Goal: Task Accomplishment & Management: Complete application form

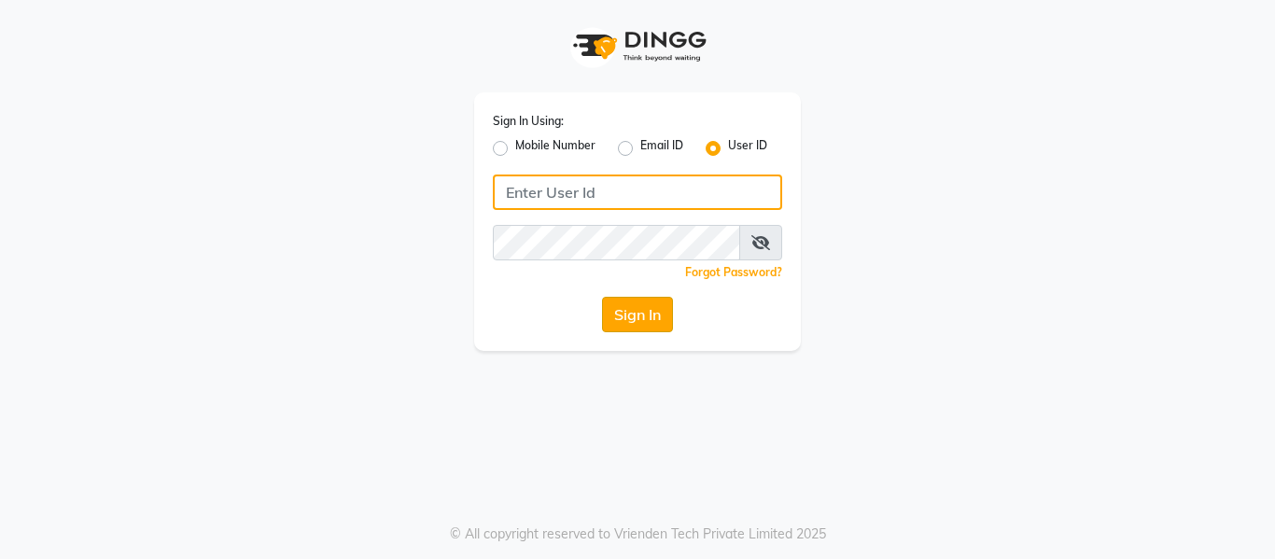
type input "e3904-01"
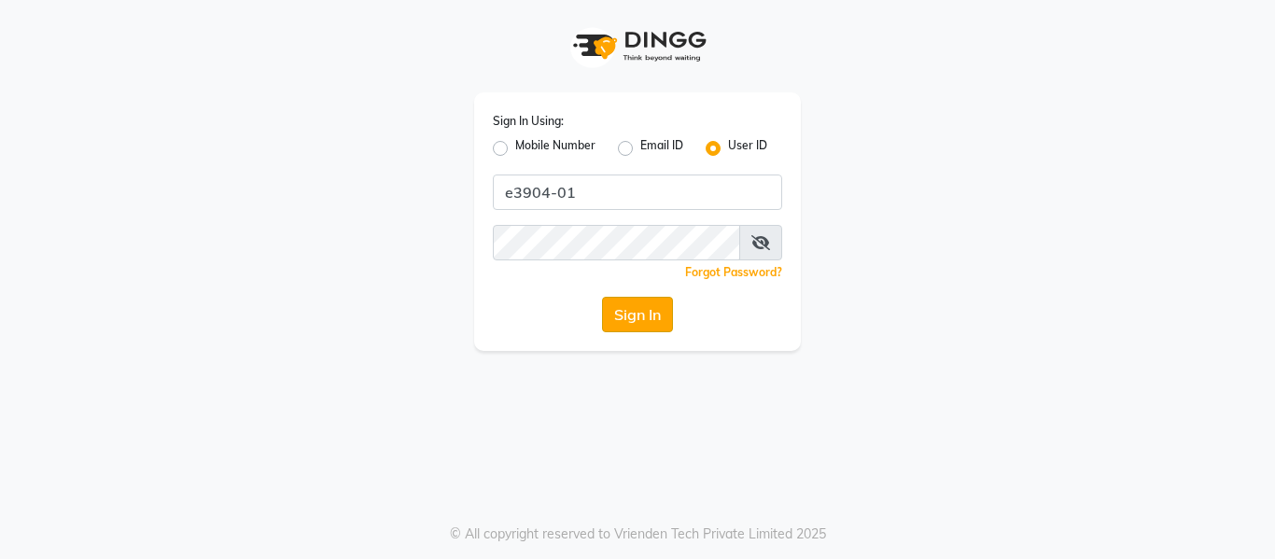
click at [623, 319] on button "Sign In" at bounding box center [637, 314] width 71 height 35
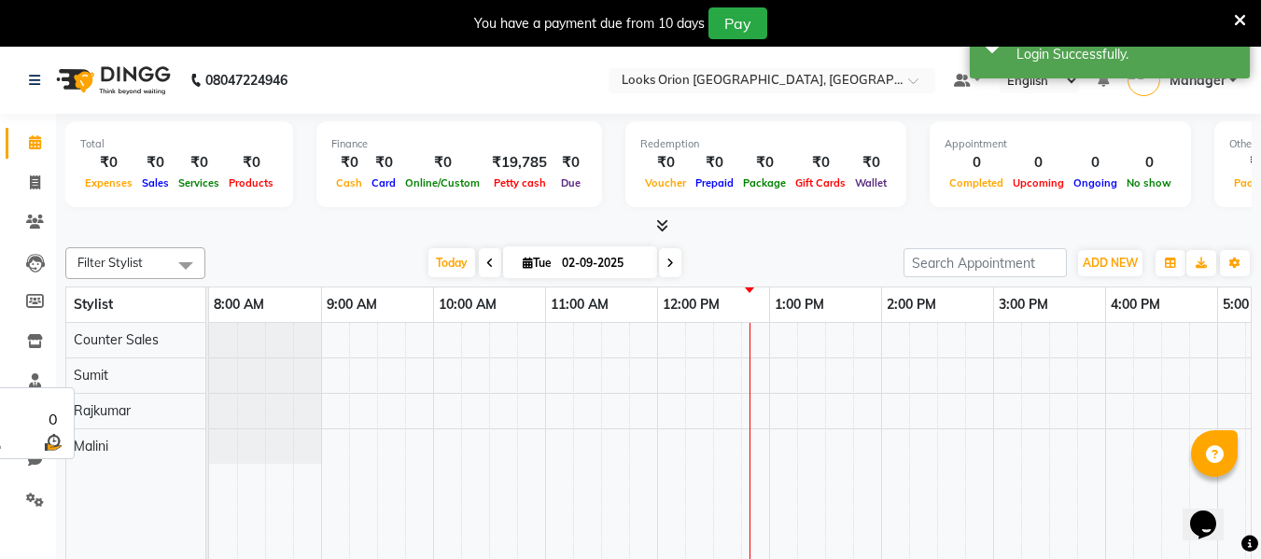
click at [152, 412] on div "Rajkumar" at bounding box center [135, 411] width 139 height 35
click at [31, 185] on icon at bounding box center [35, 182] width 10 height 14
select select "service"
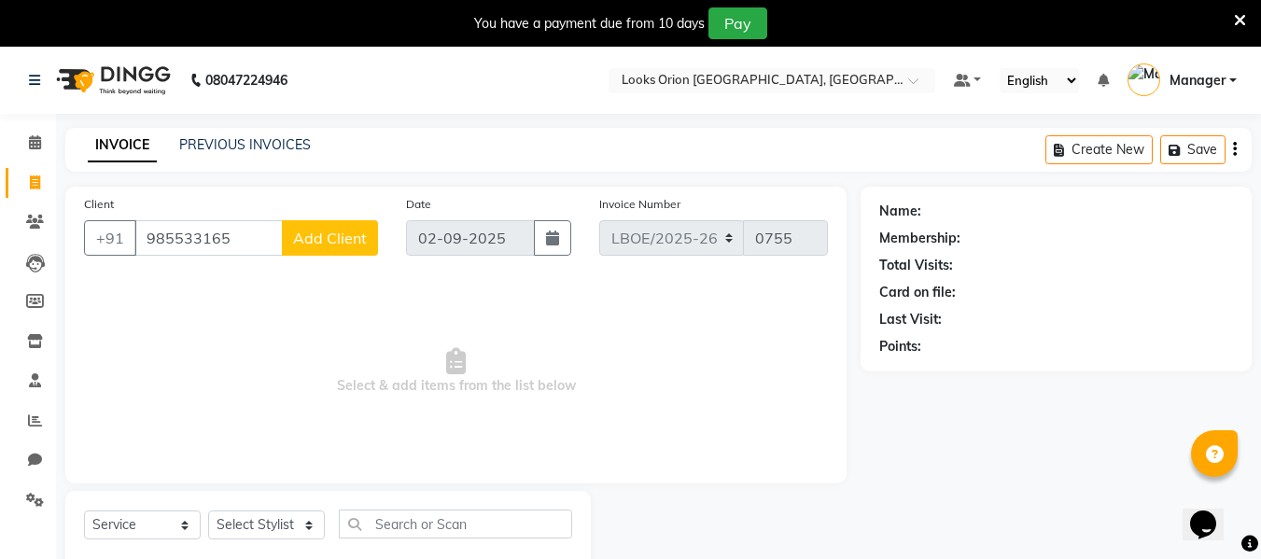
type input "985533165"
click at [346, 243] on span "Add Client" at bounding box center [330, 238] width 74 height 19
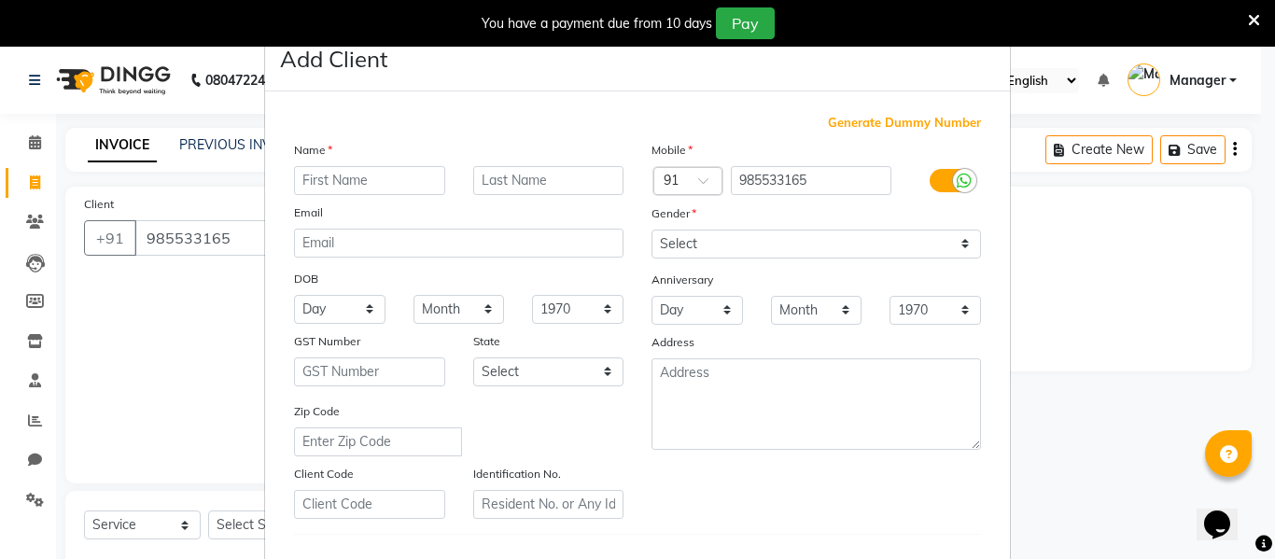
type input "n"
type input "[PERSON_NAME]"
click at [484, 181] on input "text" at bounding box center [548, 180] width 151 height 29
type input "."
type input "client"
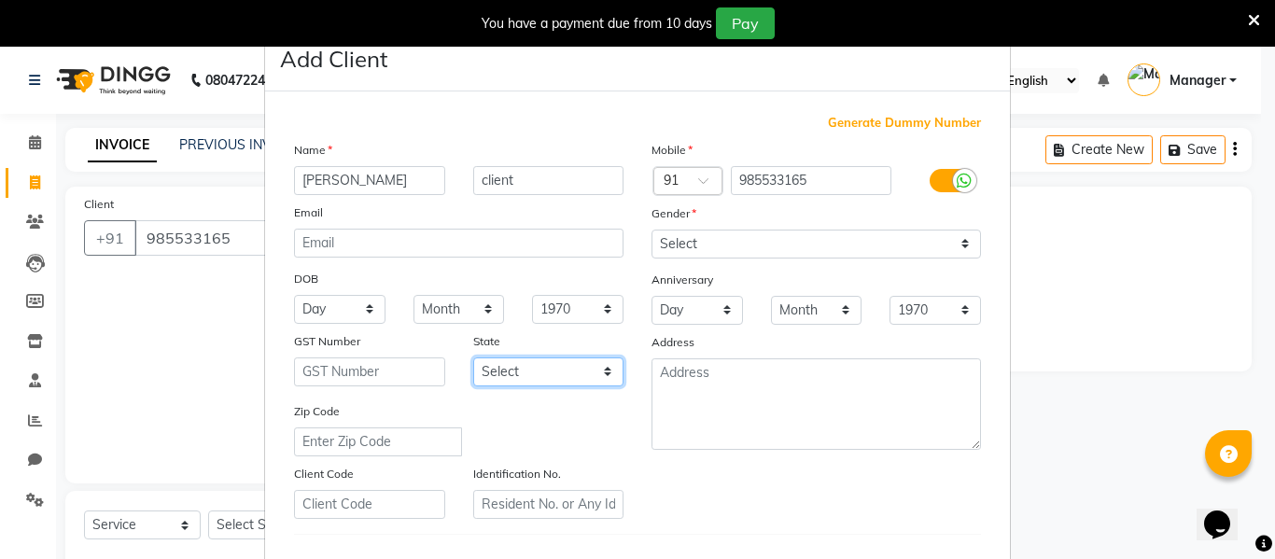
click at [607, 372] on select "Select [GEOGRAPHIC_DATA] [GEOGRAPHIC_DATA] [GEOGRAPHIC_DATA] [GEOGRAPHIC_DATA] …" at bounding box center [548, 371] width 151 height 29
select select "17"
click at [473, 357] on select "Select [GEOGRAPHIC_DATA] [GEOGRAPHIC_DATA] [GEOGRAPHIC_DATA] [GEOGRAPHIC_DATA] …" at bounding box center [548, 371] width 151 height 29
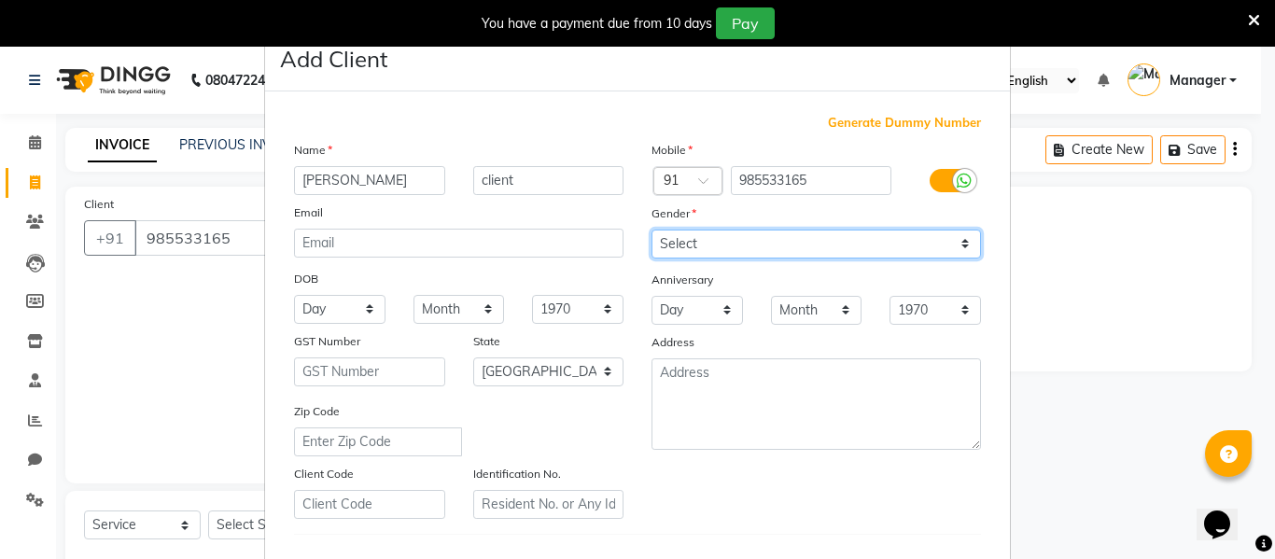
click at [959, 244] on select "Select [DEMOGRAPHIC_DATA] [DEMOGRAPHIC_DATA] Other Prefer Not To Say" at bounding box center [815, 244] width 329 height 29
select select "[DEMOGRAPHIC_DATA]"
click at [651, 230] on select "Select [DEMOGRAPHIC_DATA] [DEMOGRAPHIC_DATA] Other Prefer Not To Say" at bounding box center [815, 244] width 329 height 29
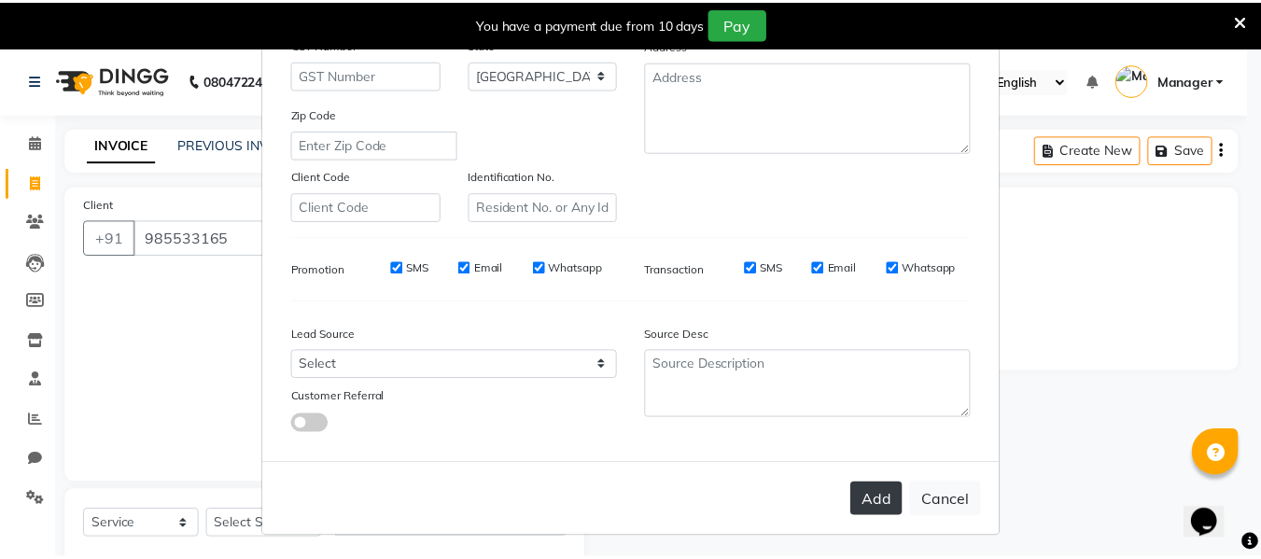
scroll to position [302, 0]
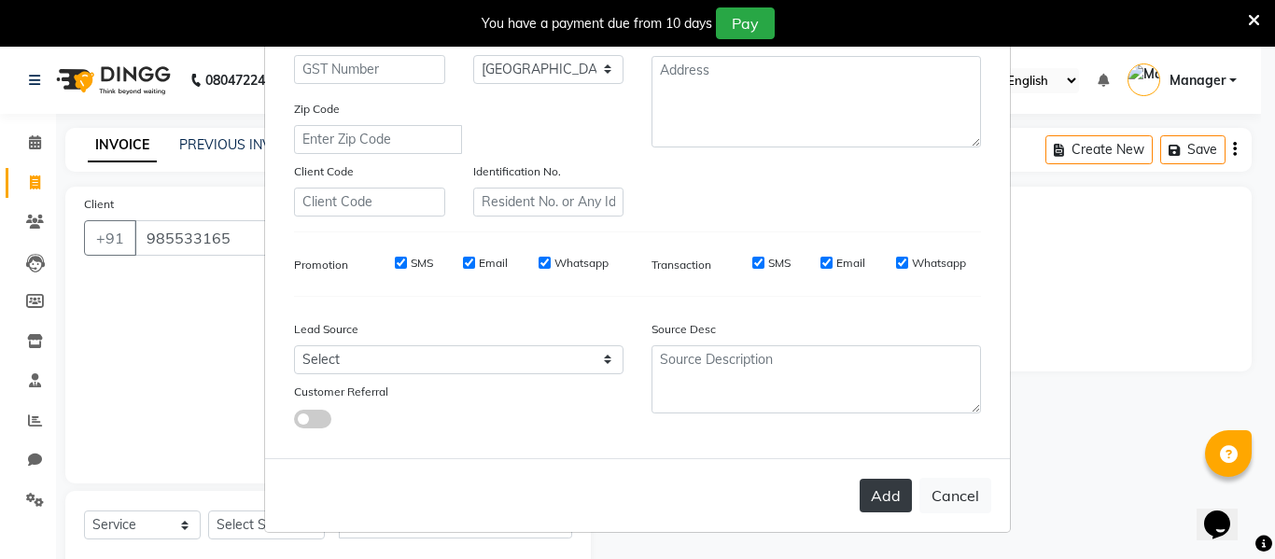
click at [880, 496] on button "Add" at bounding box center [885, 496] width 52 height 34
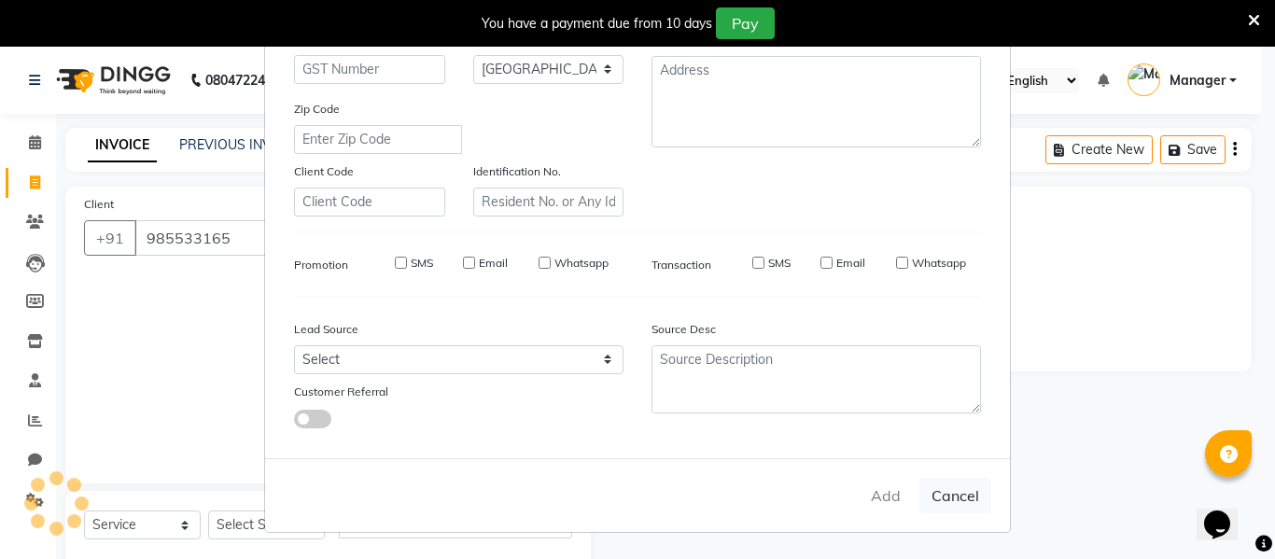
select select
select select "null"
select select
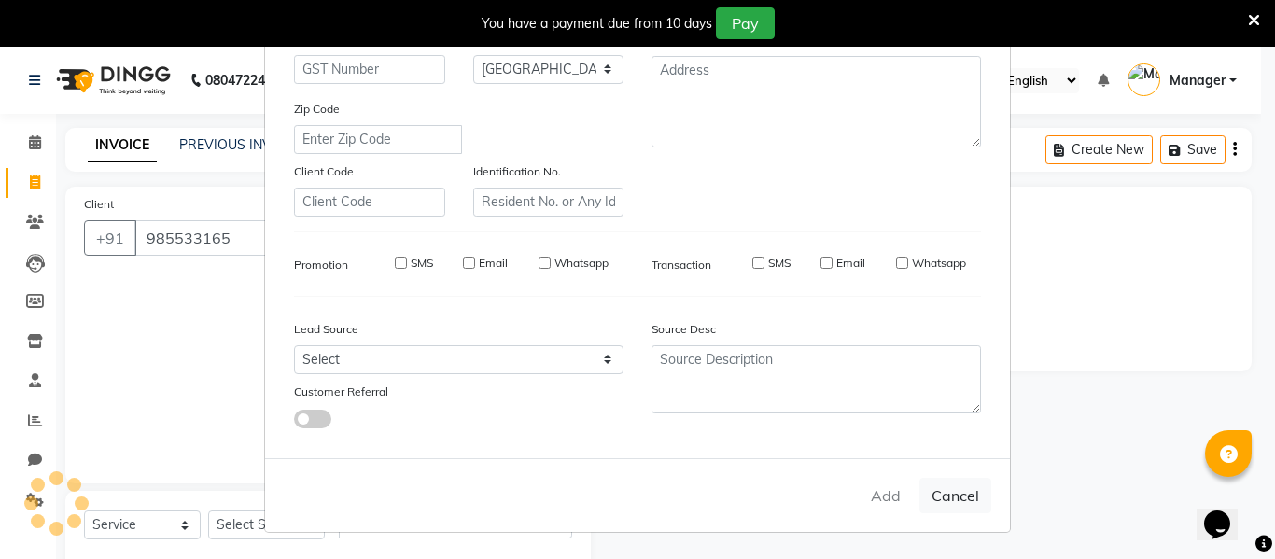
select select
checkbox input "false"
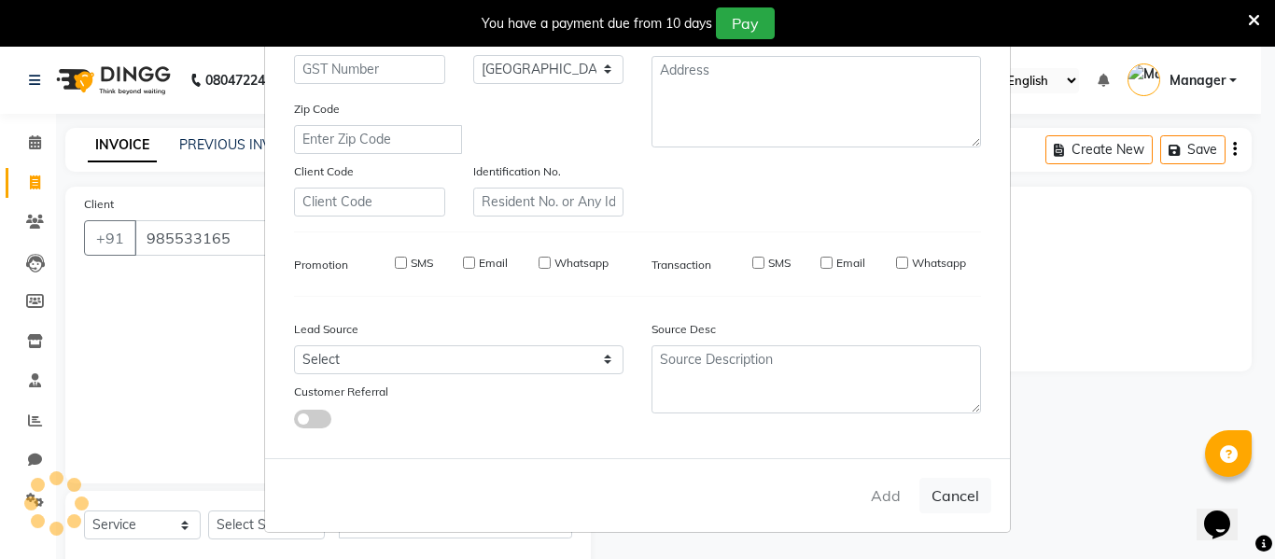
checkbox input "false"
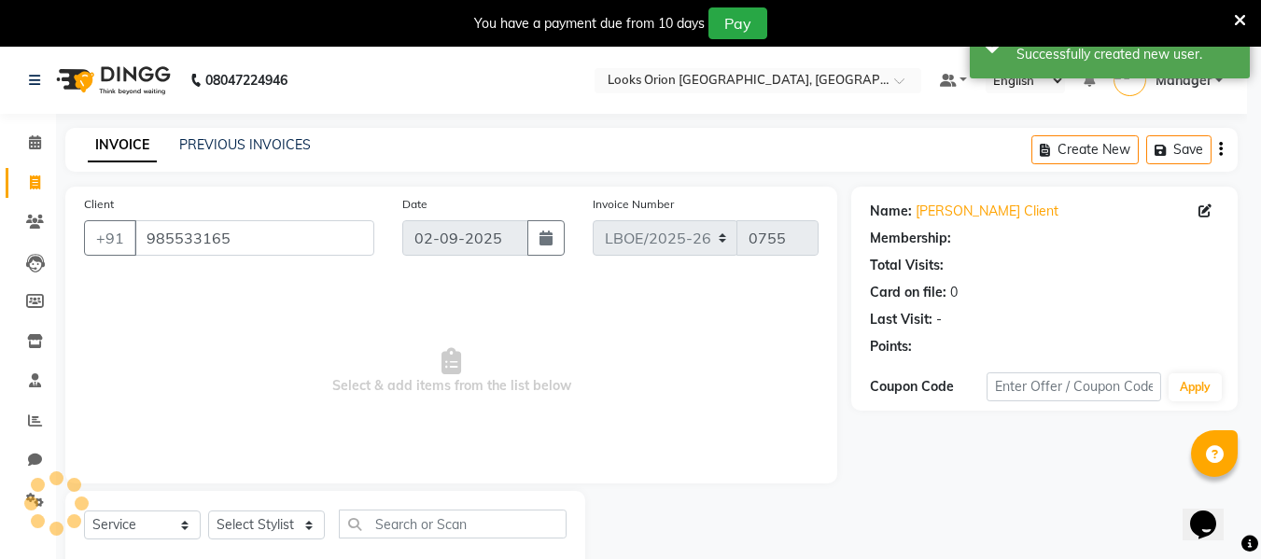
select select "1: Object"
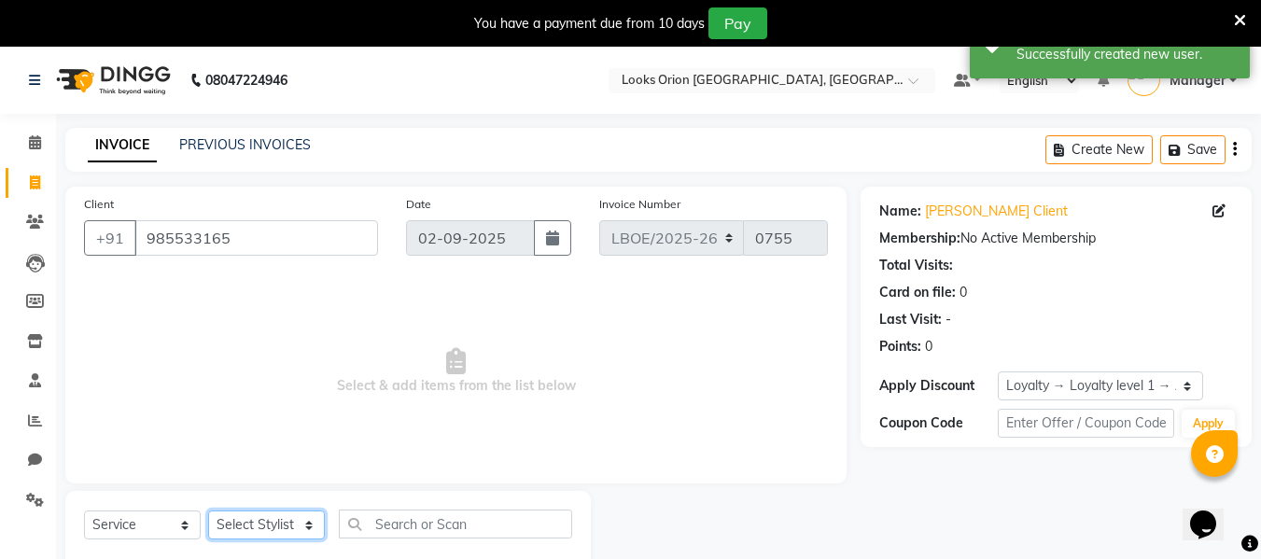
click at [304, 520] on select "Select Stylist Counter Sales Malini Manager [PERSON_NAME]" at bounding box center [266, 524] width 117 height 29
select select "90477"
click at [208, 510] on select "Select Stylist Counter Sales Malini Manager [PERSON_NAME]" at bounding box center [266, 524] width 117 height 29
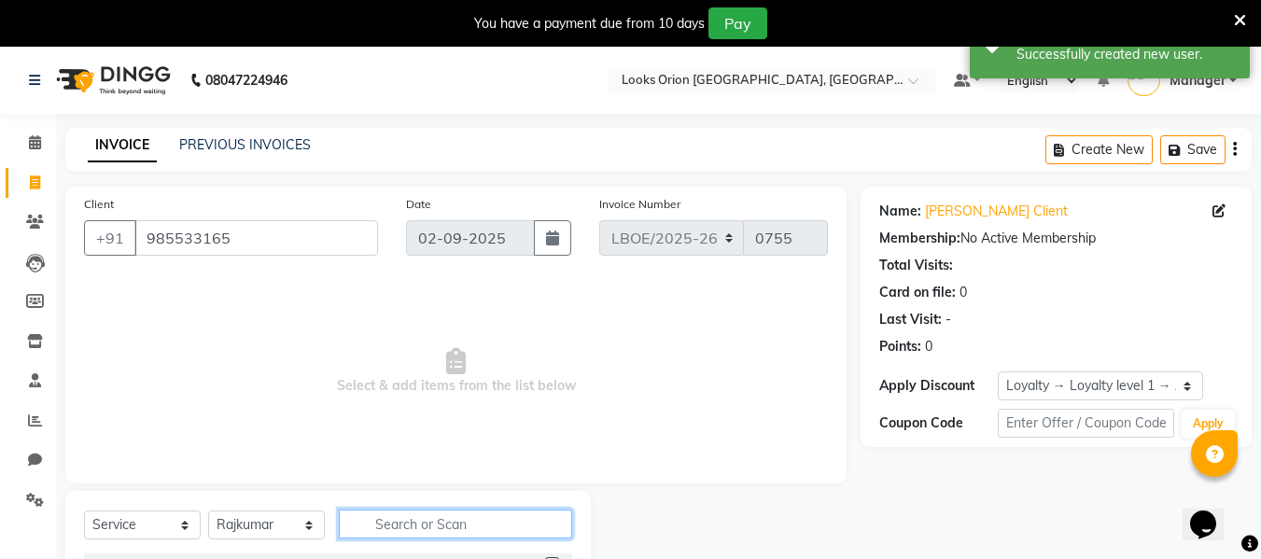
click at [412, 529] on input "text" at bounding box center [455, 524] width 233 height 29
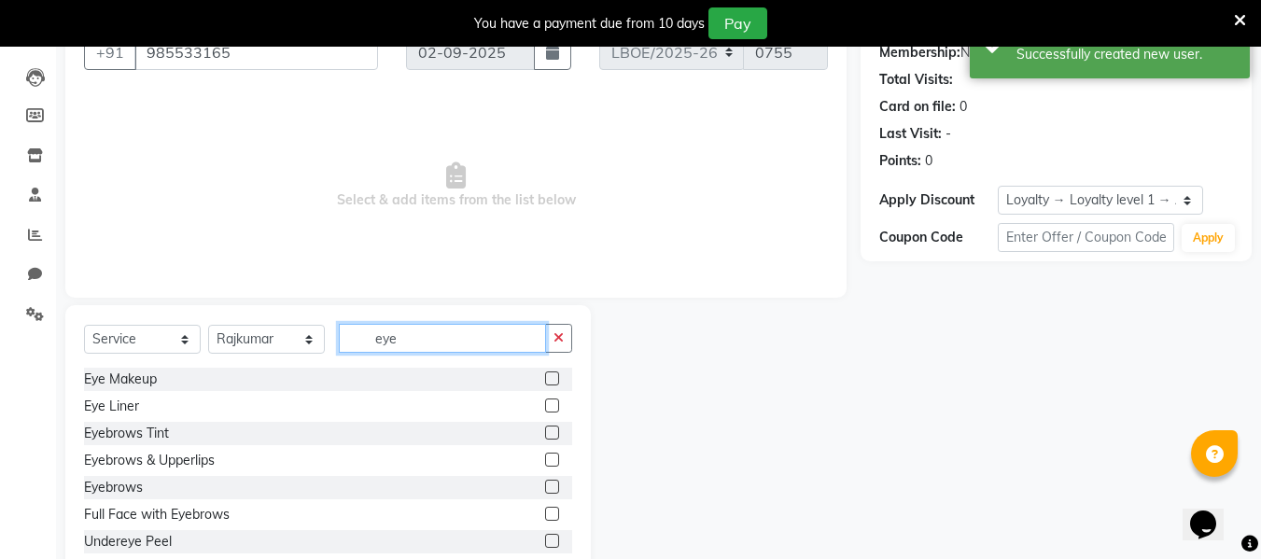
scroll to position [235, 0]
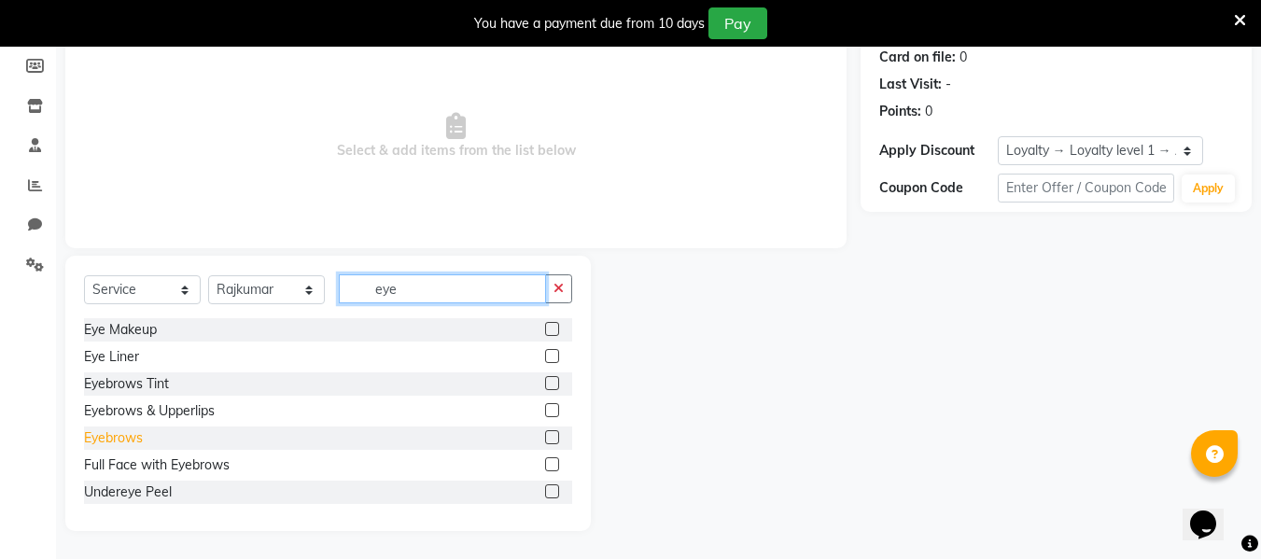
type input "eye"
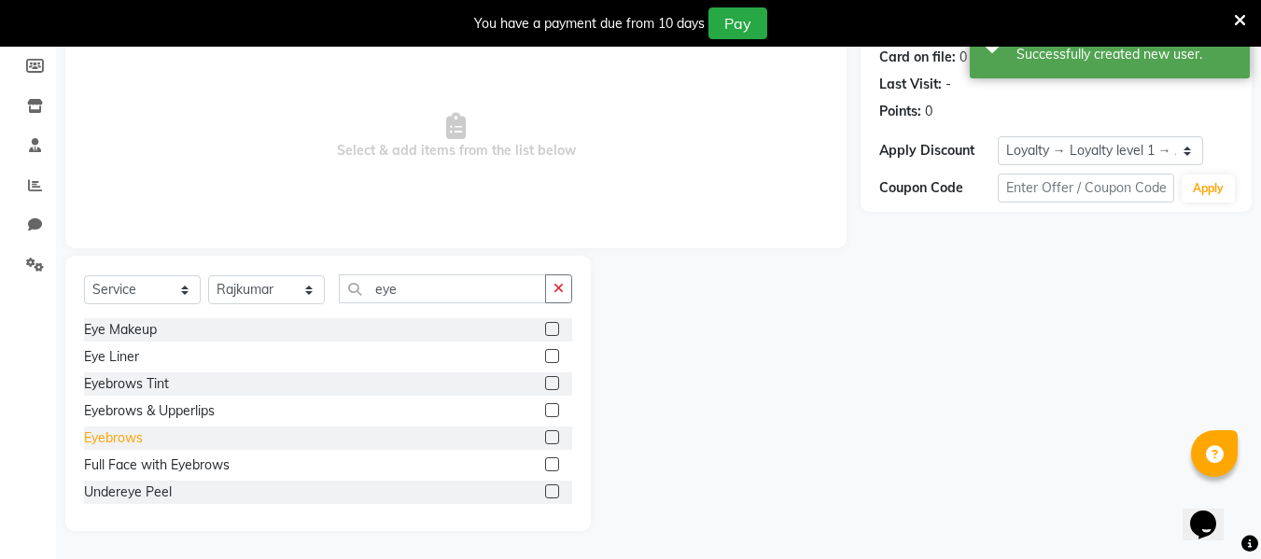
click at [110, 442] on div "Eyebrows" at bounding box center [113, 438] width 59 height 20
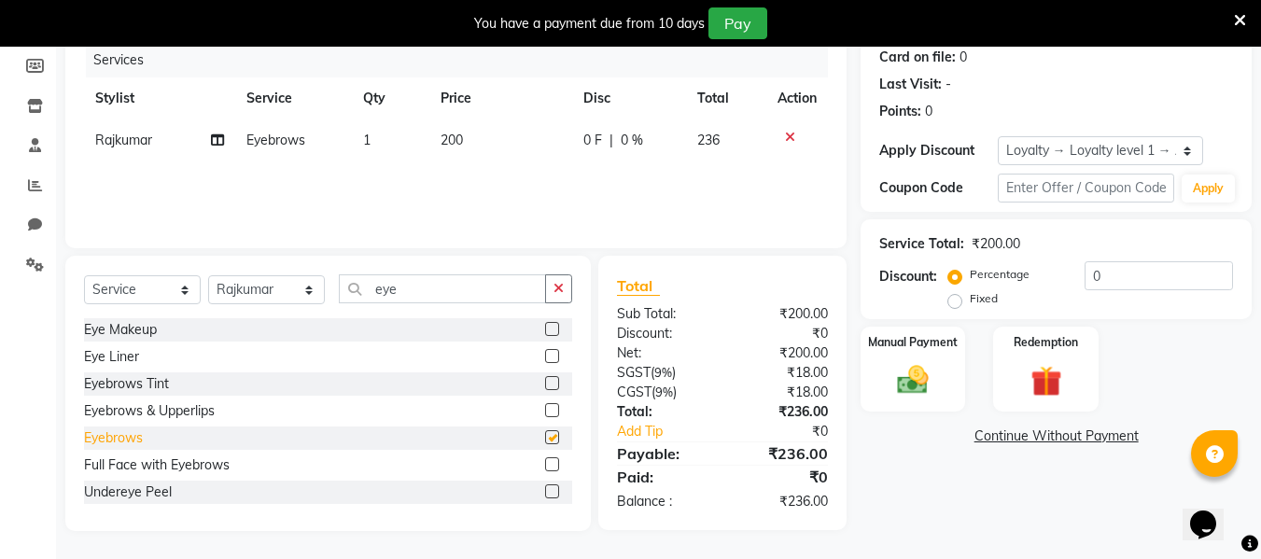
checkbox input "false"
click at [468, 139] on td "200" at bounding box center [500, 140] width 143 height 42
select select "90477"
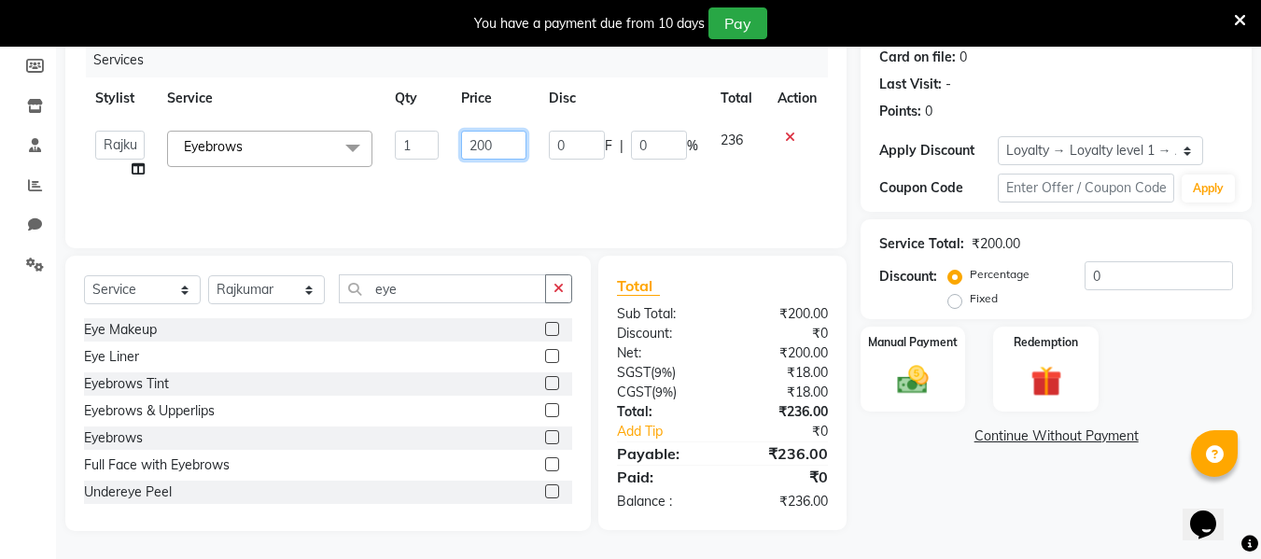
click at [509, 148] on input "200" at bounding box center [493, 145] width 64 height 29
type input "2"
type input "100"
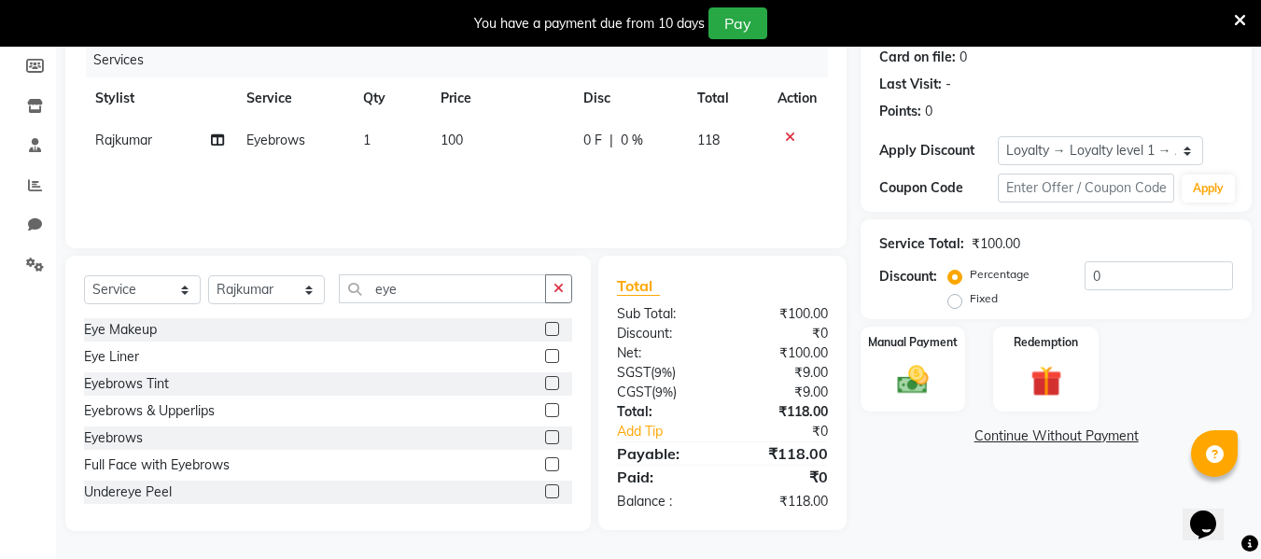
click at [584, 186] on div "Services Stylist Service Qty Price Disc Total Action Rajkumar Eyebrows 1 100 0 …" at bounding box center [456, 136] width 744 height 187
click at [913, 388] on img at bounding box center [913, 379] width 52 height 37
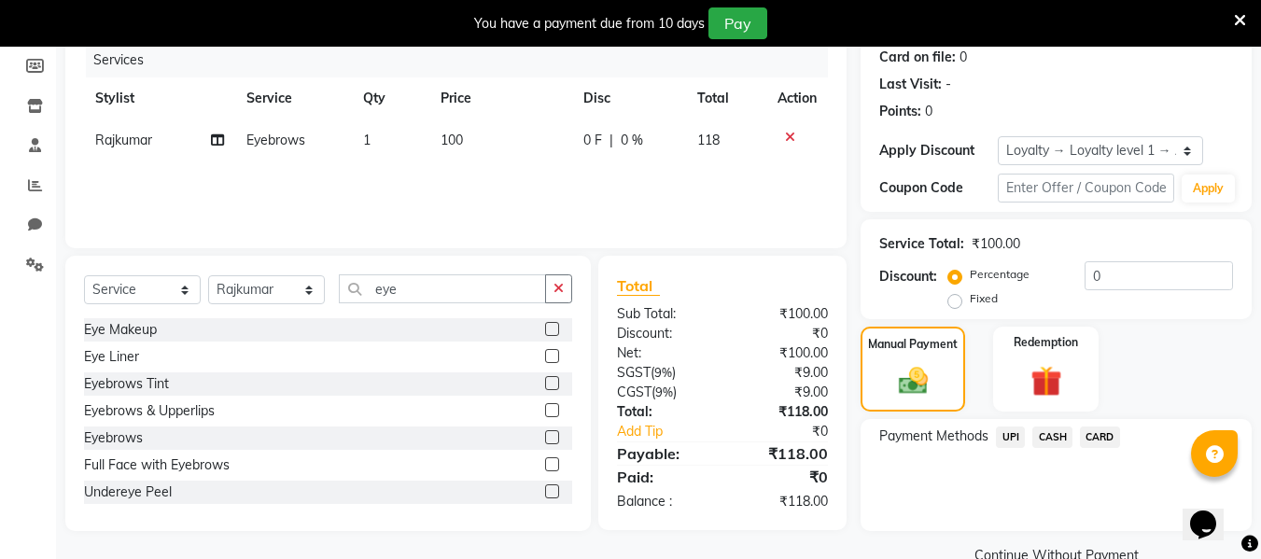
click at [1009, 439] on span "UPI" at bounding box center [1010, 436] width 29 height 21
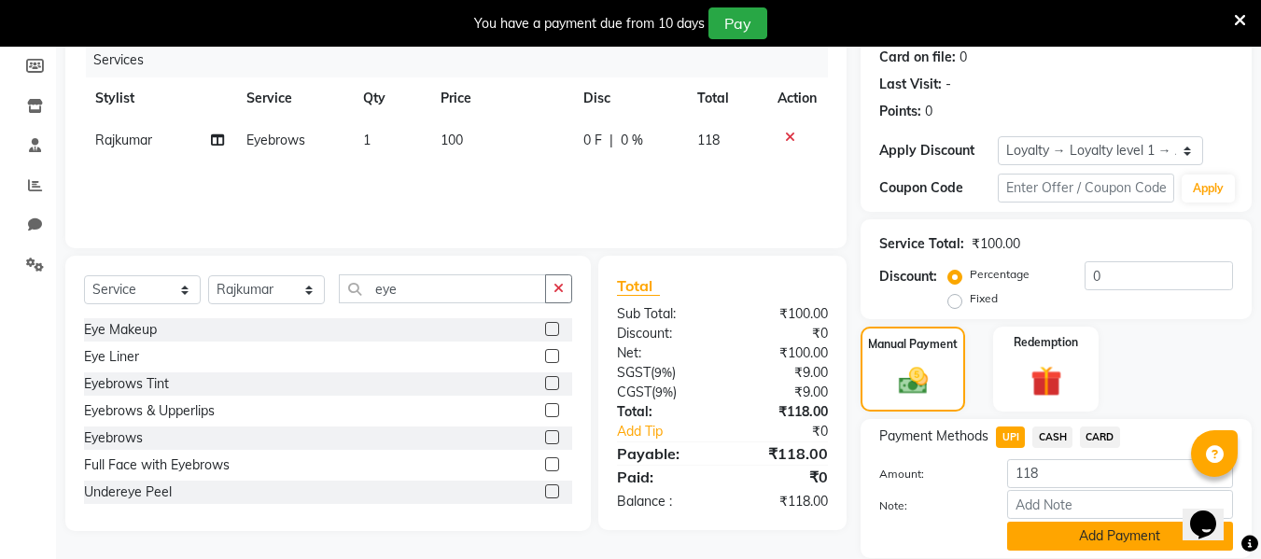
click at [1076, 540] on button "Add Payment" at bounding box center [1120, 536] width 226 height 29
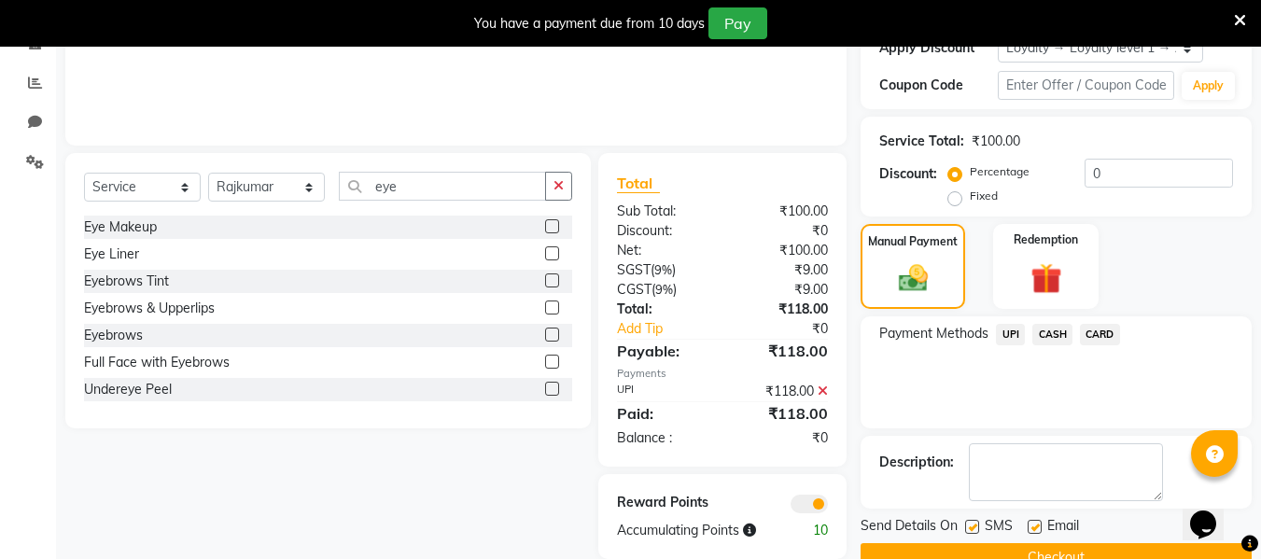
scroll to position [379, 0]
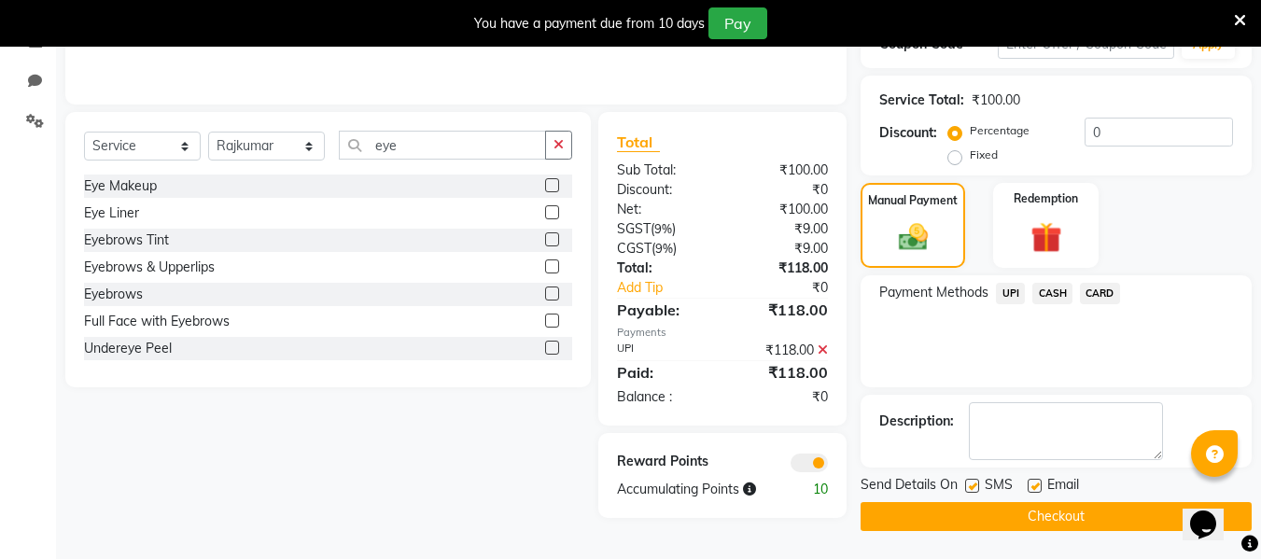
click at [1067, 523] on button "Checkout" at bounding box center [1055, 516] width 391 height 29
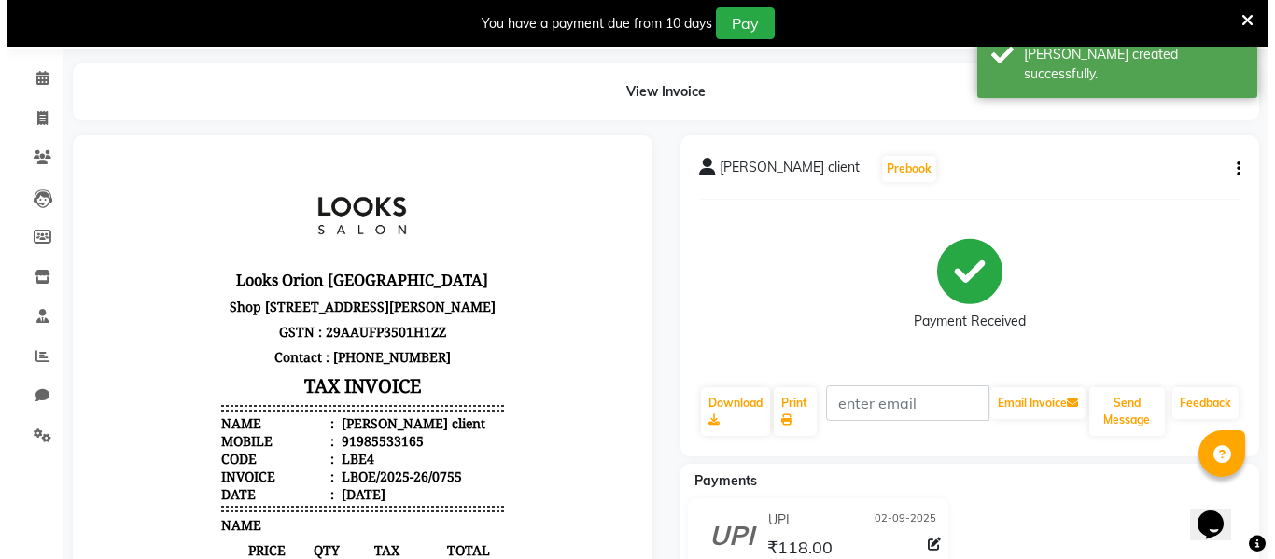
scroll to position [34, 0]
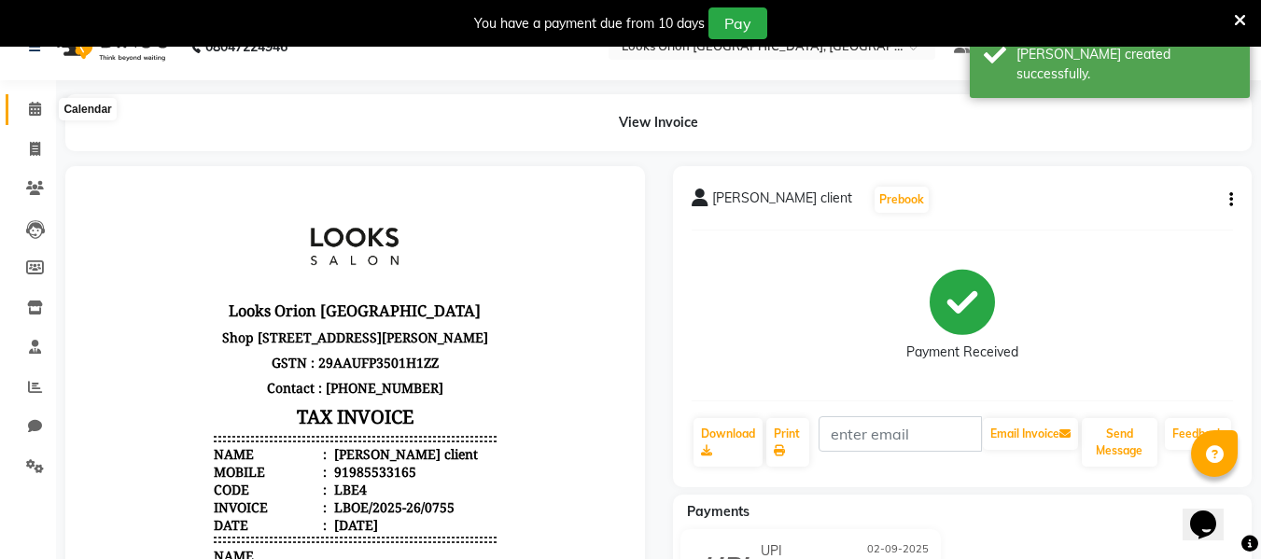
click at [38, 118] on span at bounding box center [35, 109] width 33 height 21
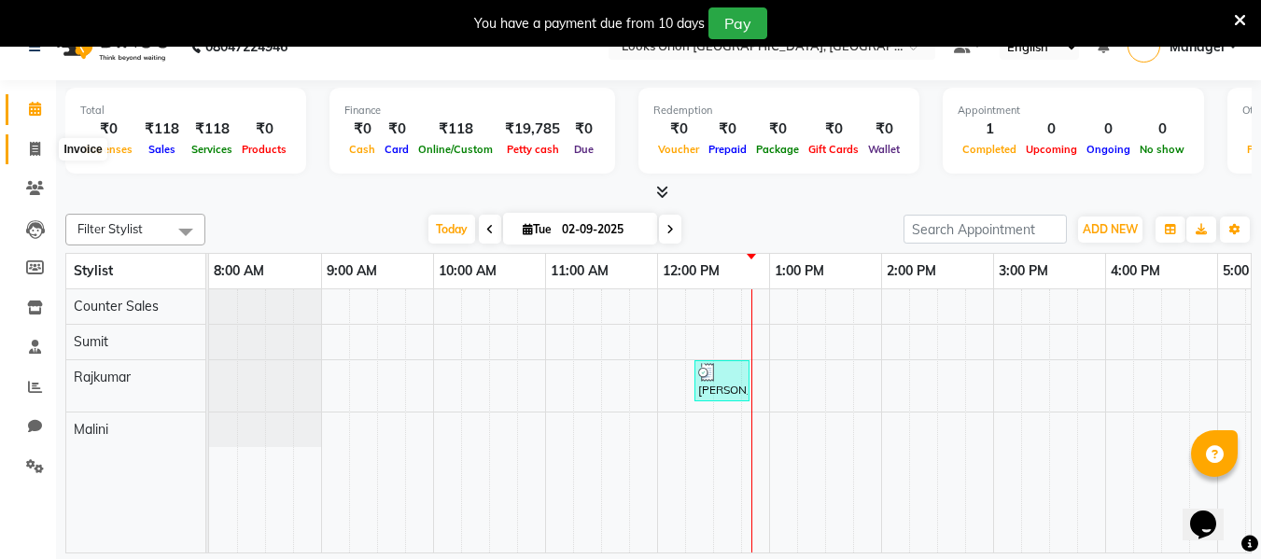
click at [28, 145] on span at bounding box center [35, 149] width 33 height 21
select select "service"
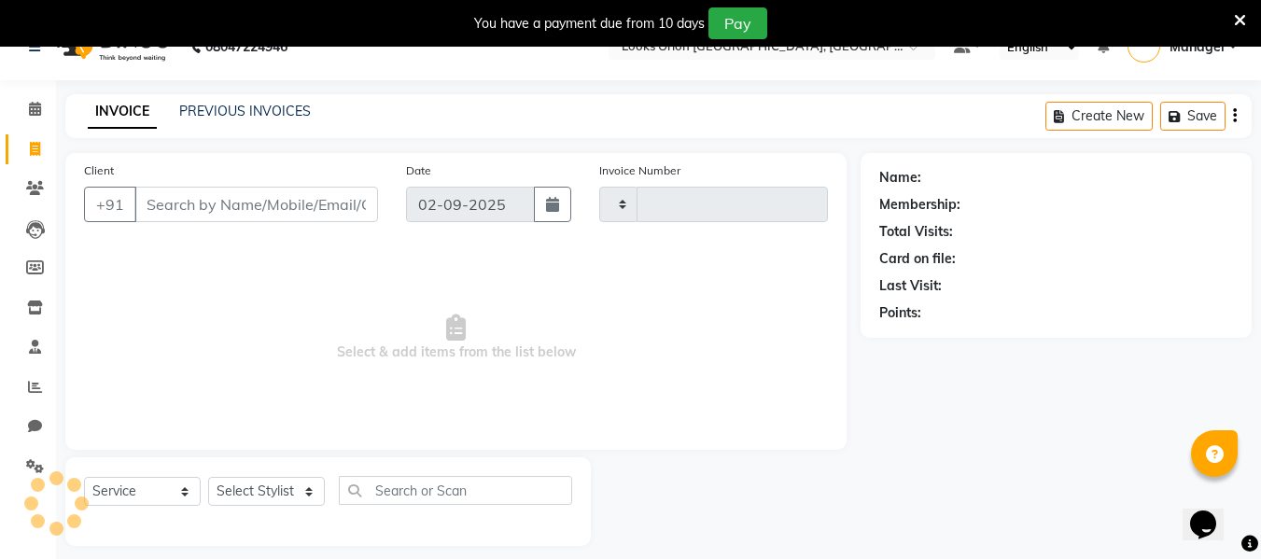
type input "0756"
select select "8943"
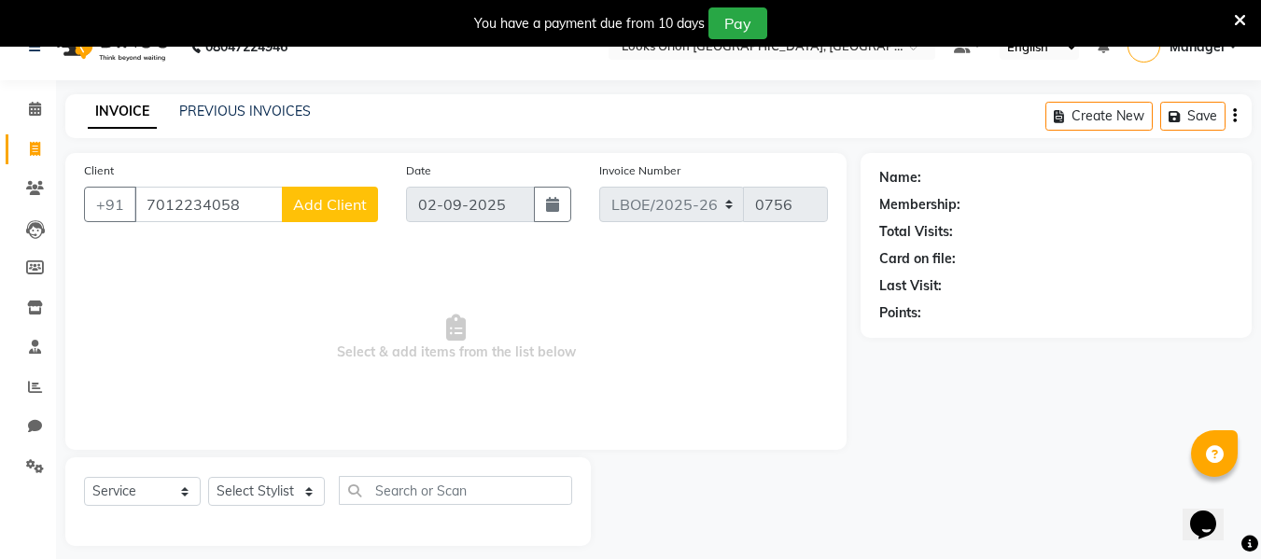
type input "7012234058"
click at [328, 204] on span "Add Client" at bounding box center [330, 204] width 74 height 19
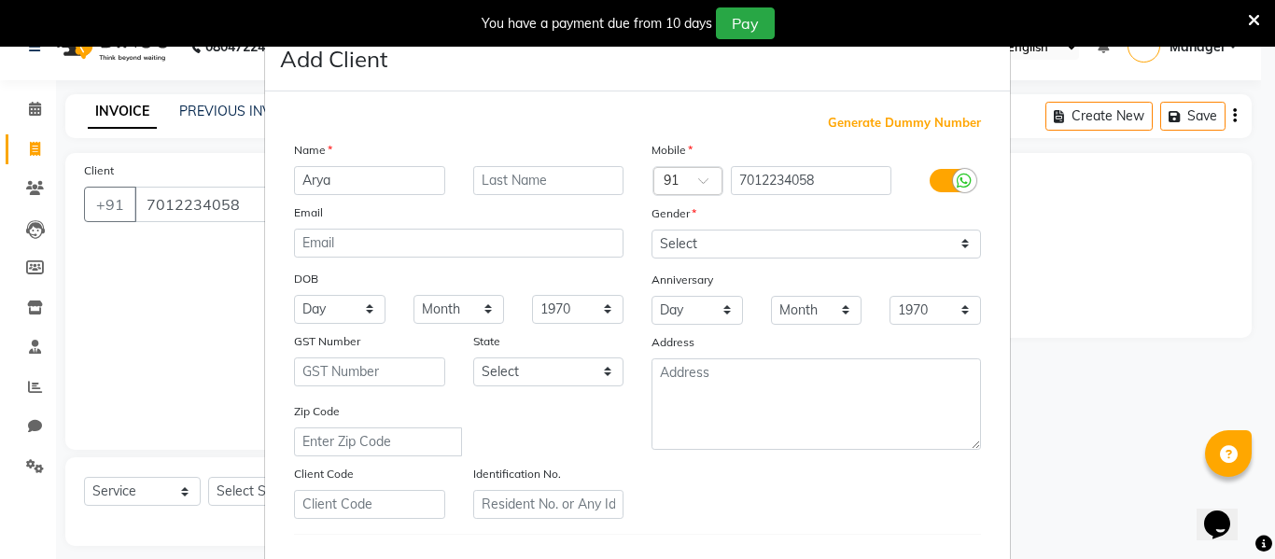
type input "Arya"
click at [503, 189] on input "text" at bounding box center [548, 180] width 151 height 29
type input "client"
click at [482, 310] on select "Month January February March April May June July August September October Novem…" at bounding box center [458, 309] width 91 height 29
select select "09"
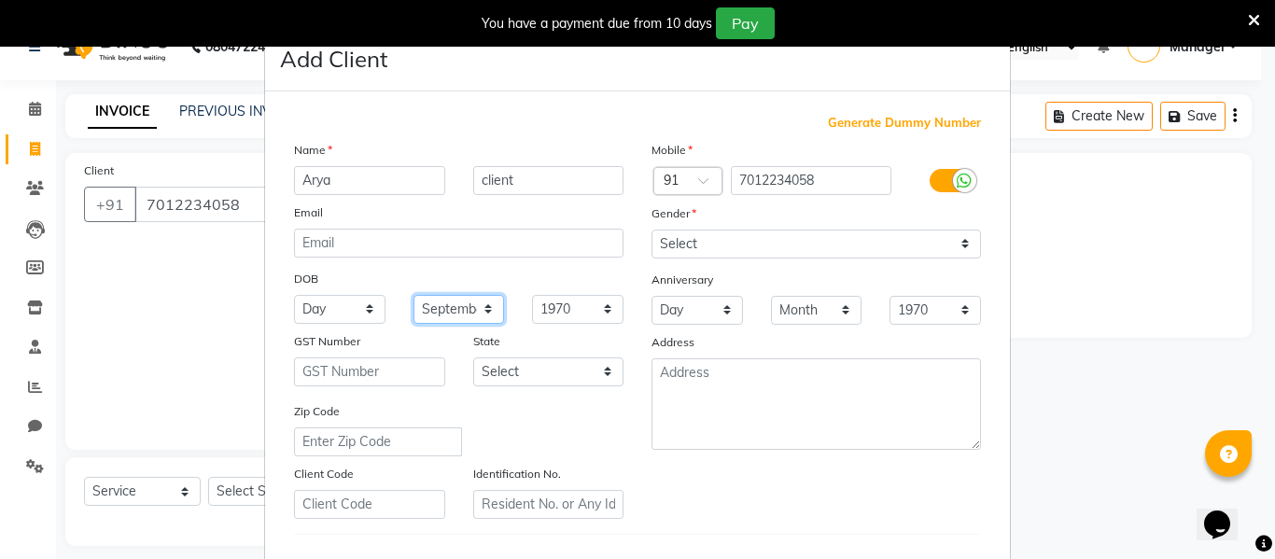
click at [413, 295] on select "Month January February March April May June July August September October Novem…" at bounding box center [458, 309] width 91 height 29
click at [600, 374] on select "Select [GEOGRAPHIC_DATA] [GEOGRAPHIC_DATA] [GEOGRAPHIC_DATA] [GEOGRAPHIC_DATA] …" at bounding box center [548, 371] width 151 height 29
select select "17"
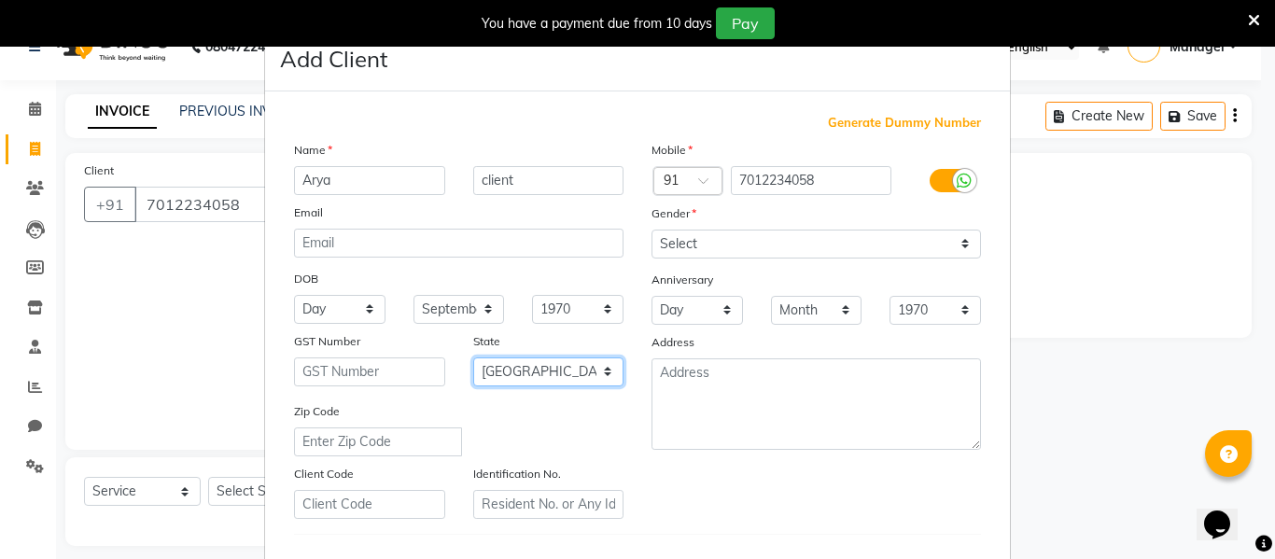
click at [473, 357] on select "Select [GEOGRAPHIC_DATA] [GEOGRAPHIC_DATA] [GEOGRAPHIC_DATA] [GEOGRAPHIC_DATA] …" at bounding box center [548, 371] width 151 height 29
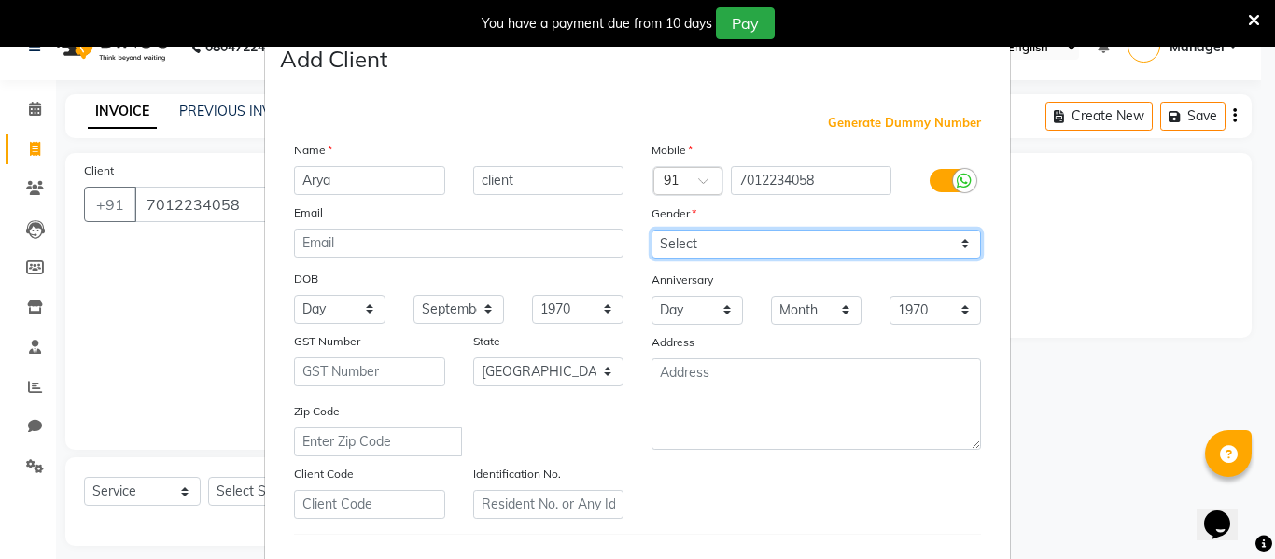
click at [963, 243] on select "Select [DEMOGRAPHIC_DATA] [DEMOGRAPHIC_DATA] Other Prefer Not To Say" at bounding box center [815, 244] width 329 height 29
select select "[DEMOGRAPHIC_DATA]"
click at [651, 230] on select "Select [DEMOGRAPHIC_DATA] [DEMOGRAPHIC_DATA] Other Prefer Not To Say" at bounding box center [815, 244] width 329 height 29
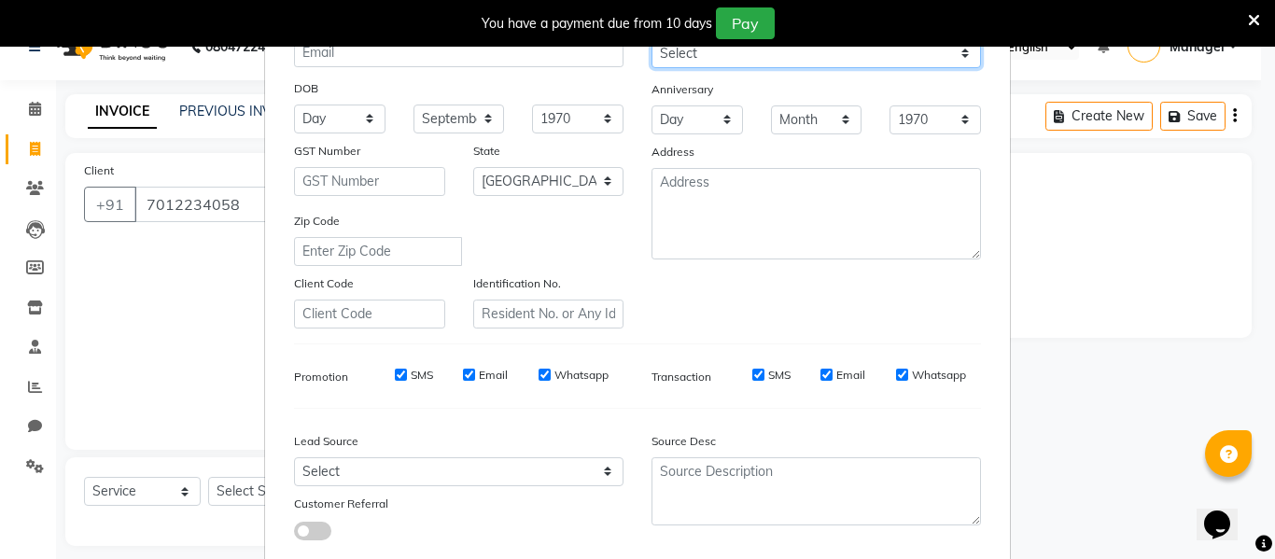
scroll to position [302, 0]
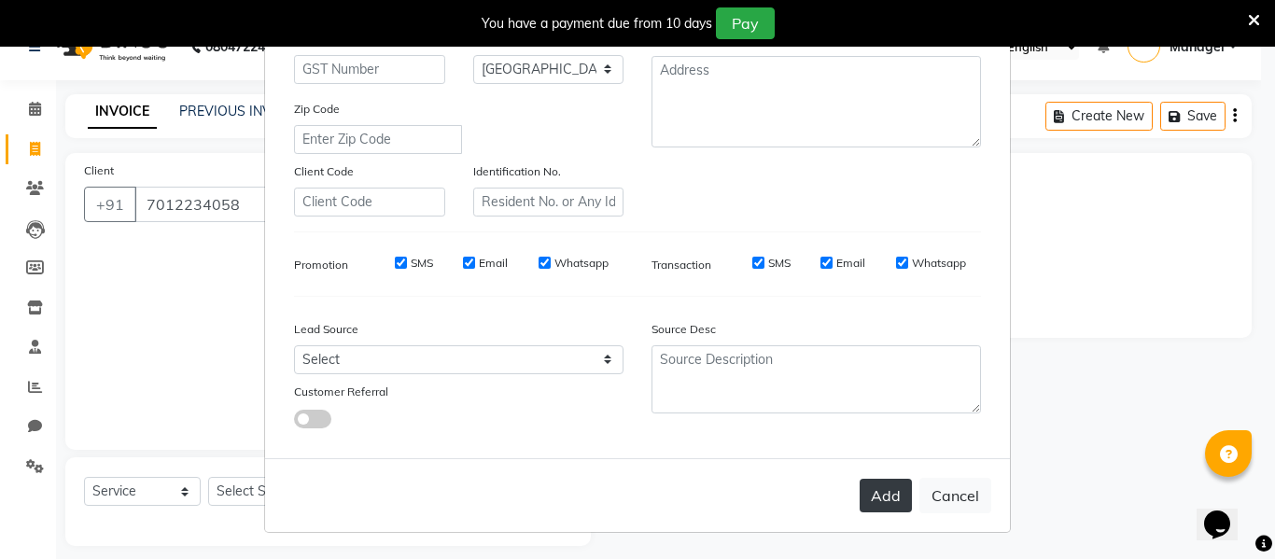
click at [901, 496] on button "Add" at bounding box center [885, 496] width 52 height 34
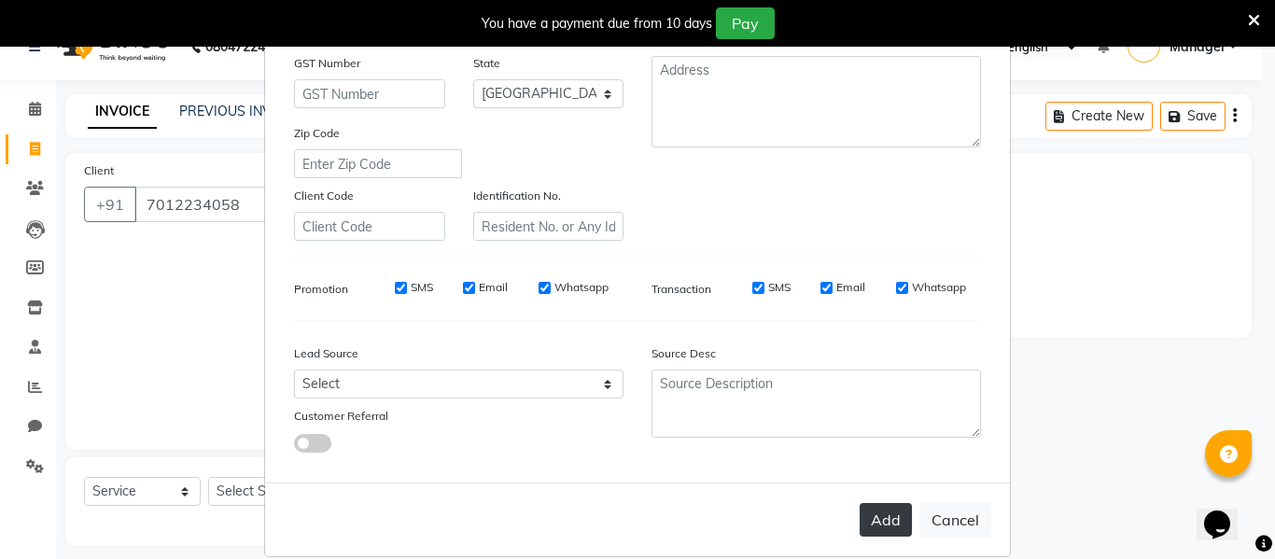
click at [875, 524] on button "Add" at bounding box center [885, 520] width 52 height 34
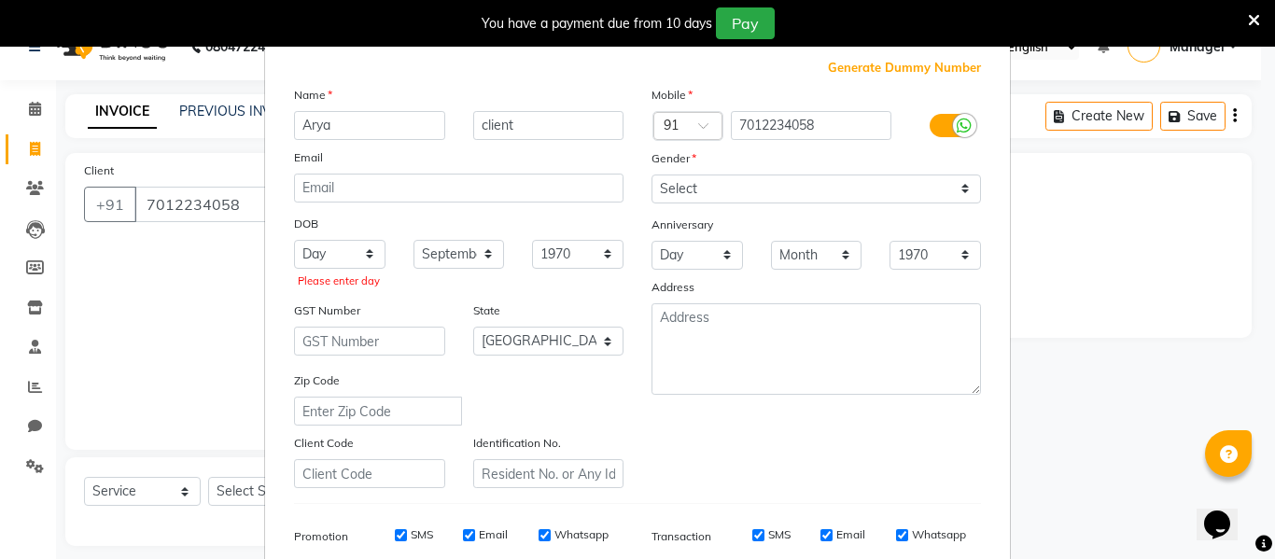
scroll to position [0, 0]
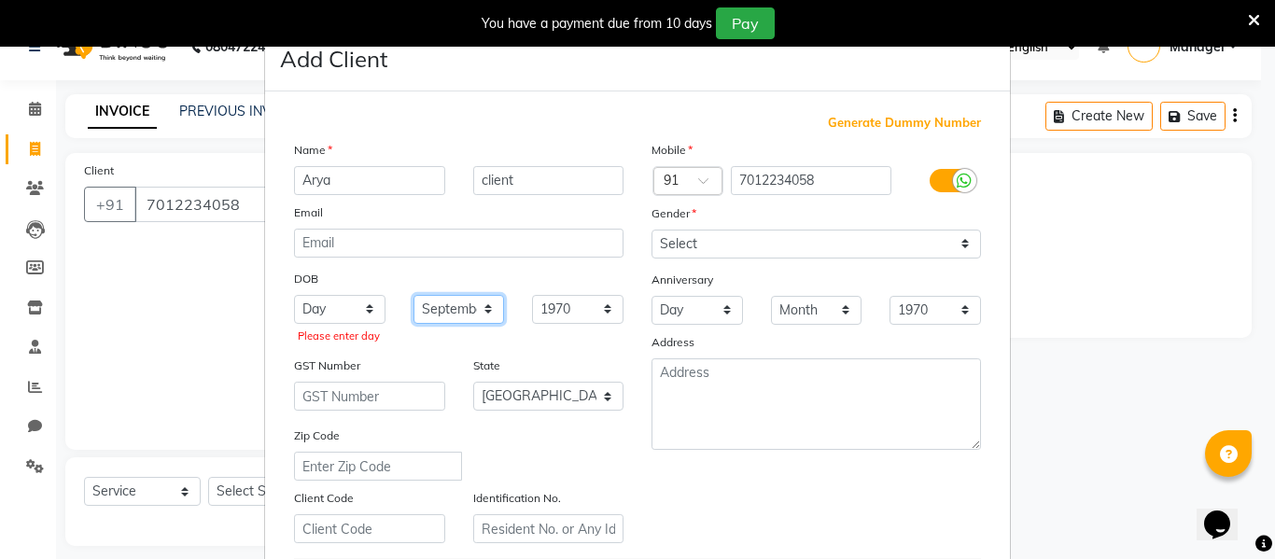
click at [485, 314] on select "Month January February March April May June July August September October Novem…" at bounding box center [458, 309] width 91 height 29
select select
click at [413, 295] on select "Month January February March April May June July August September October Novem…" at bounding box center [458, 309] width 91 height 29
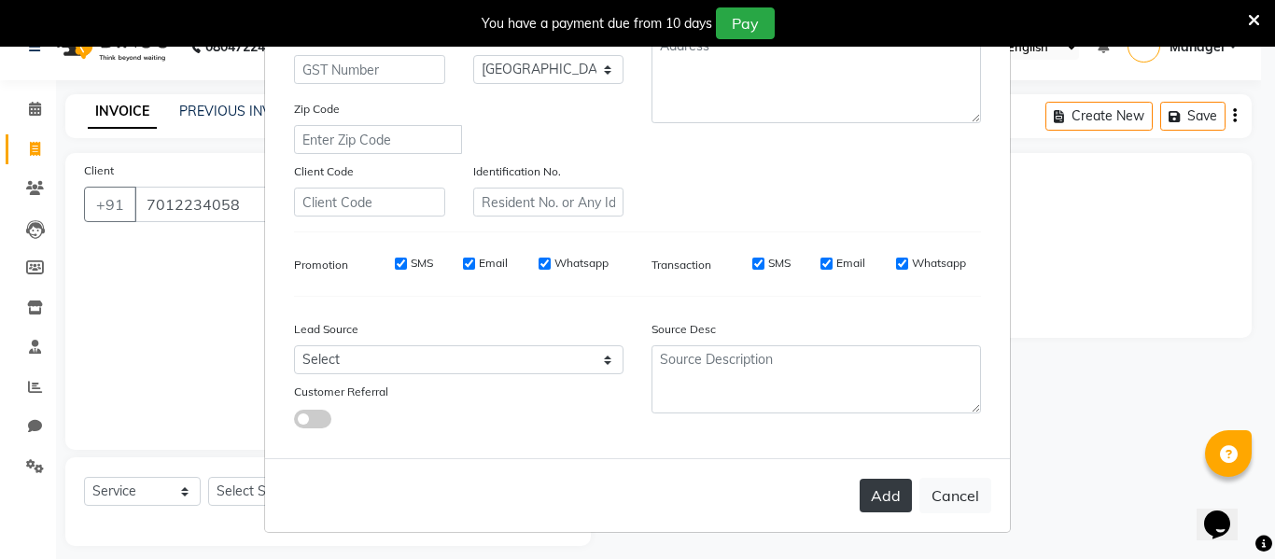
click at [874, 500] on button "Add" at bounding box center [885, 496] width 52 height 34
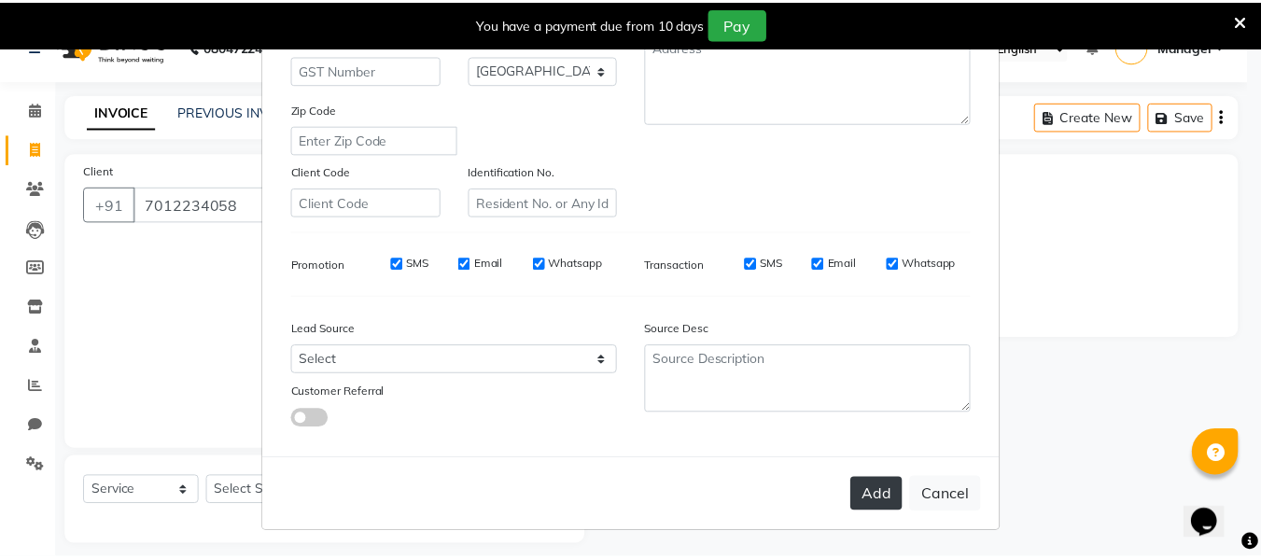
scroll to position [302, 0]
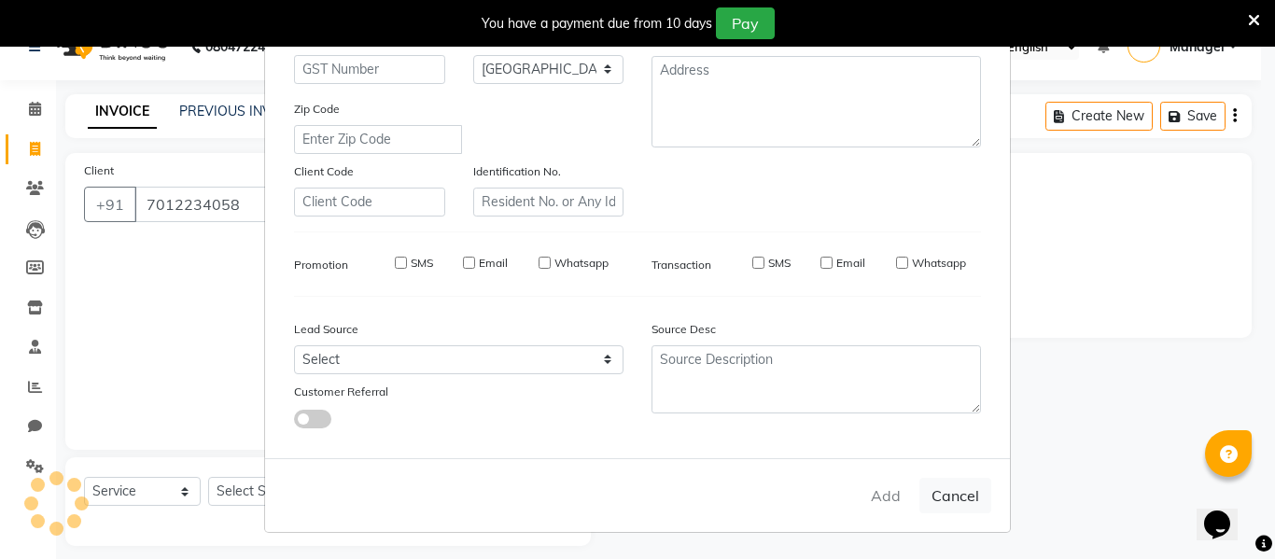
select select
select select "null"
select select
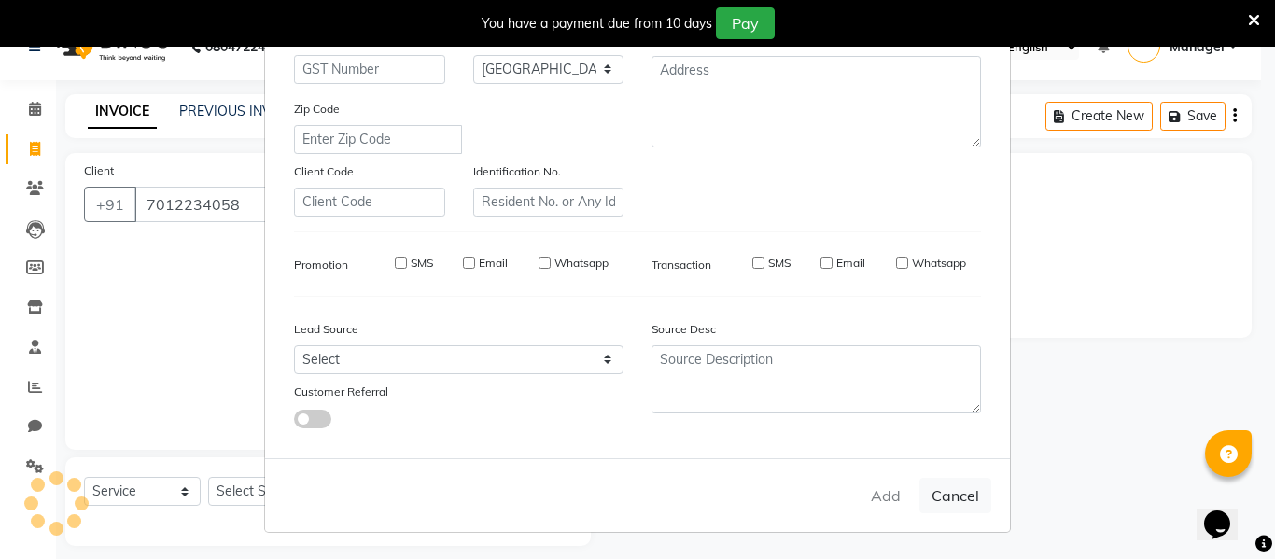
select select
checkbox input "false"
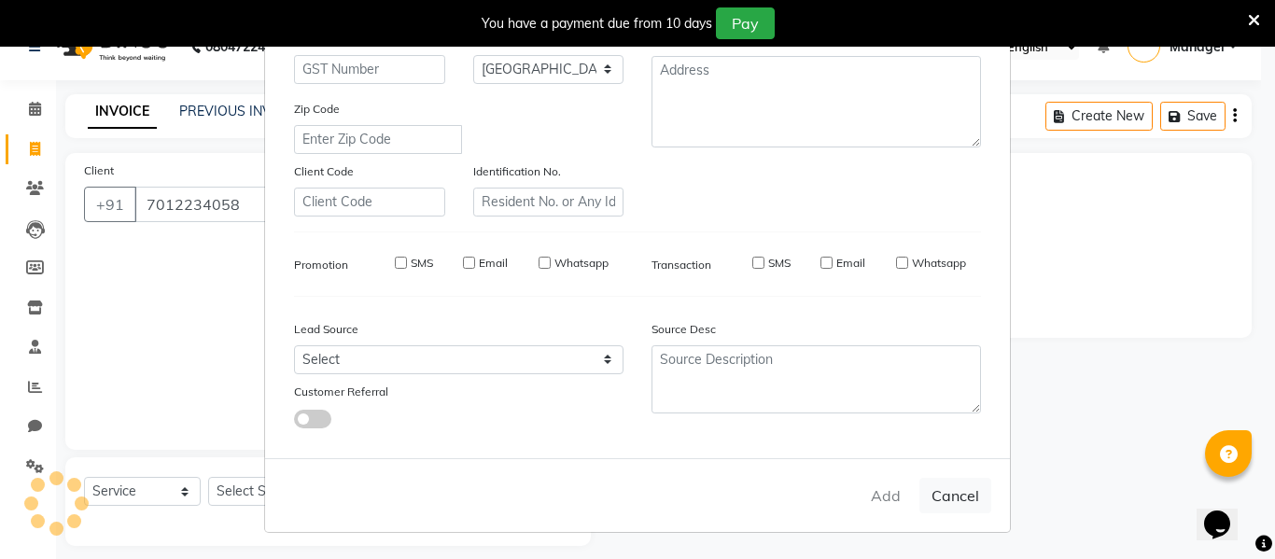
checkbox input "false"
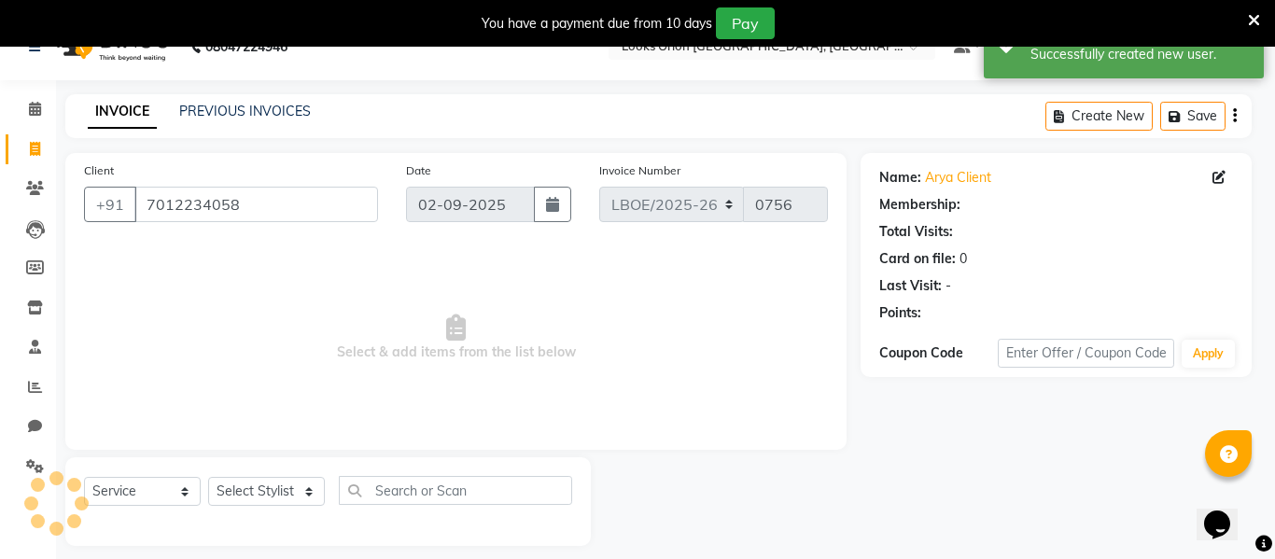
select select "1: Object"
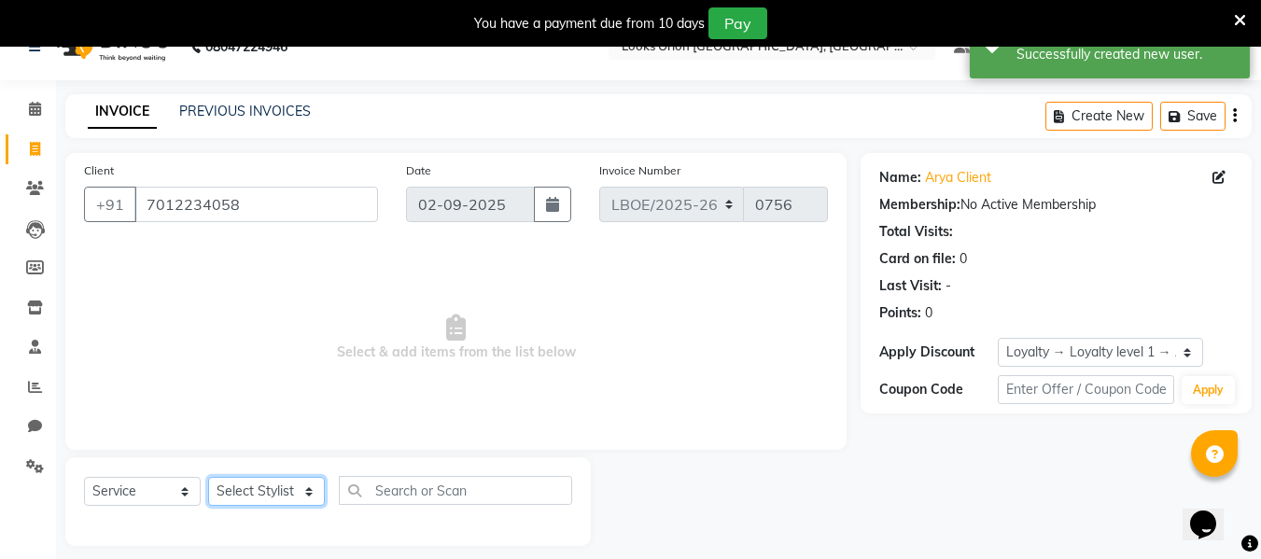
click at [314, 490] on select "Select Stylist Counter Sales Malini Manager [PERSON_NAME]" at bounding box center [266, 491] width 117 height 29
select select "90479"
click at [208, 477] on select "Select Stylist Counter Sales Malini Manager [PERSON_NAME]" at bounding box center [266, 491] width 117 height 29
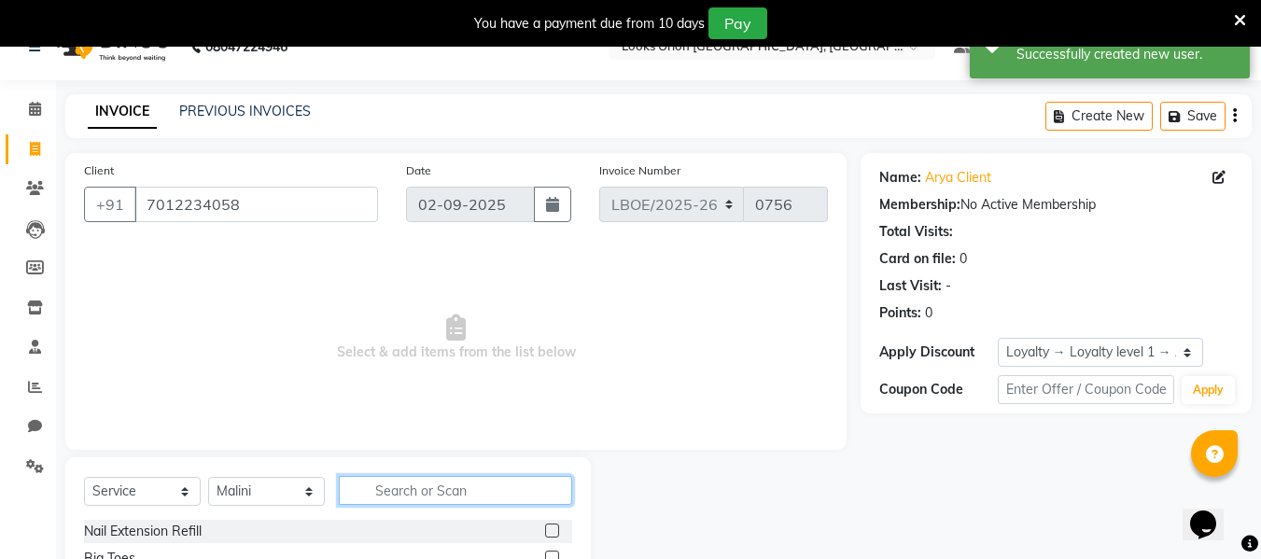
click at [407, 495] on input "text" at bounding box center [455, 490] width 233 height 29
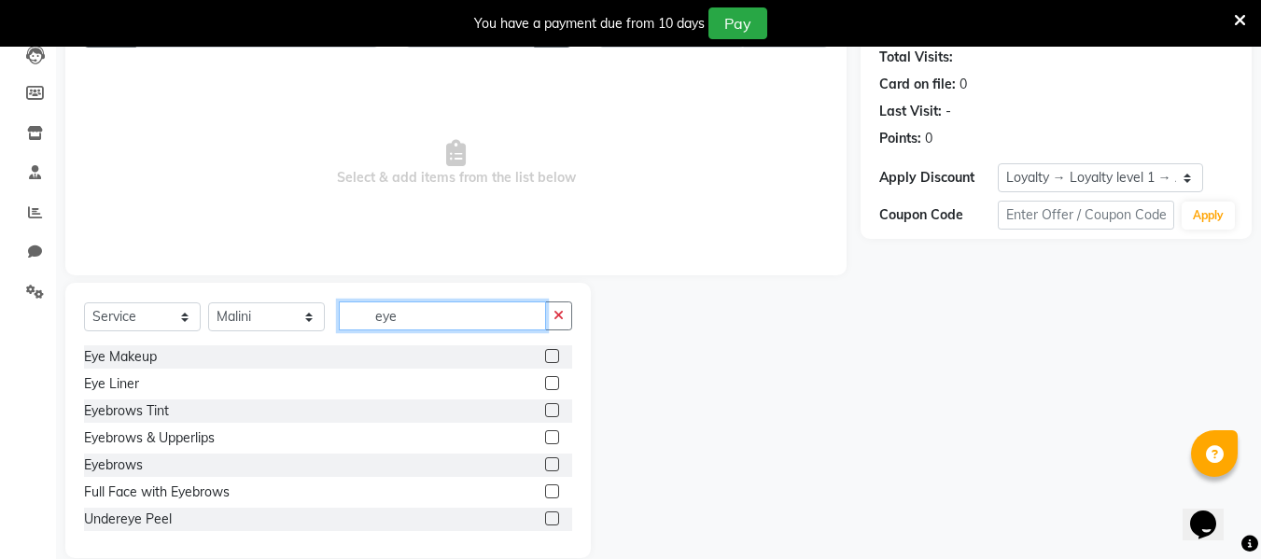
scroll to position [235, 0]
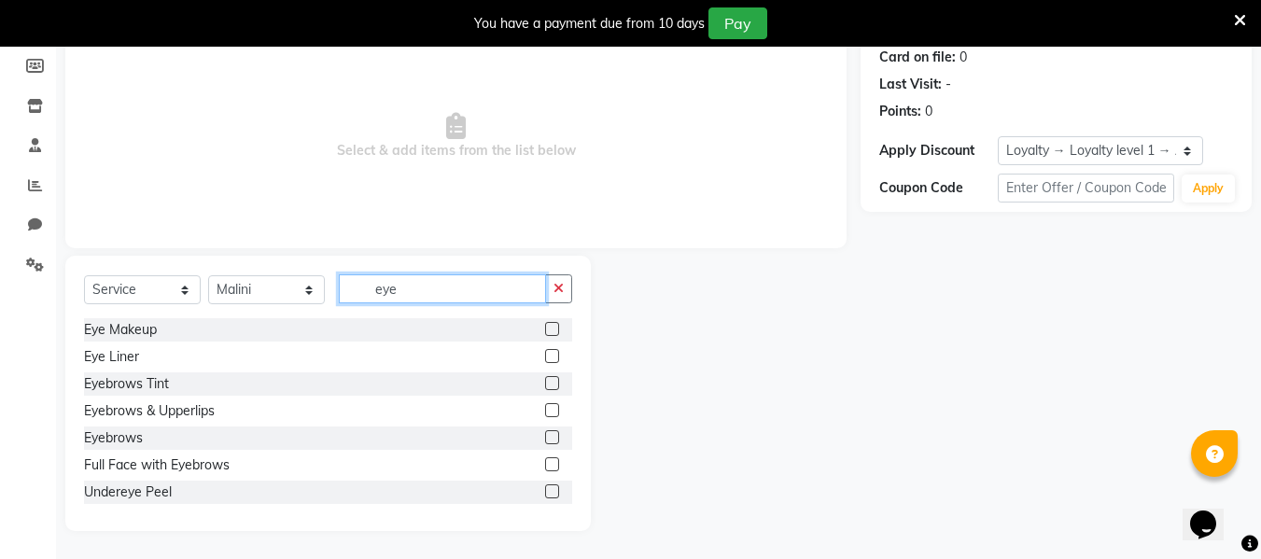
type input "eye"
click at [175, 434] on div "Eyebrows" at bounding box center [328, 437] width 488 height 23
click at [545, 439] on label at bounding box center [552, 437] width 14 height 14
click at [545, 439] on input "checkbox" at bounding box center [551, 438] width 12 height 12
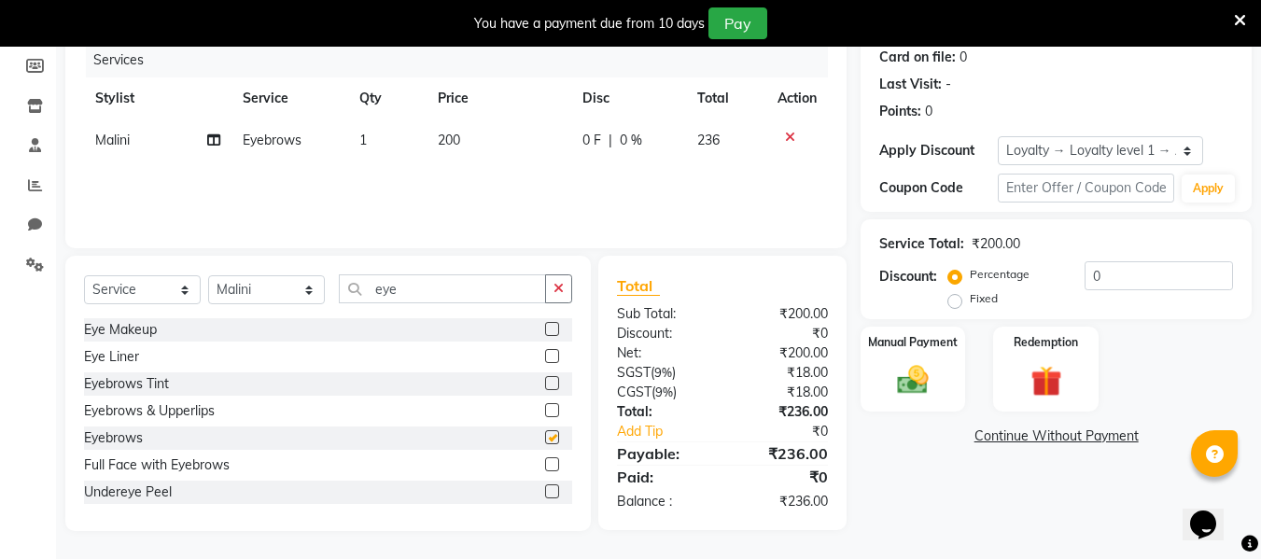
checkbox input "false"
click at [488, 144] on td "200" at bounding box center [498, 140] width 145 height 42
select select "90479"
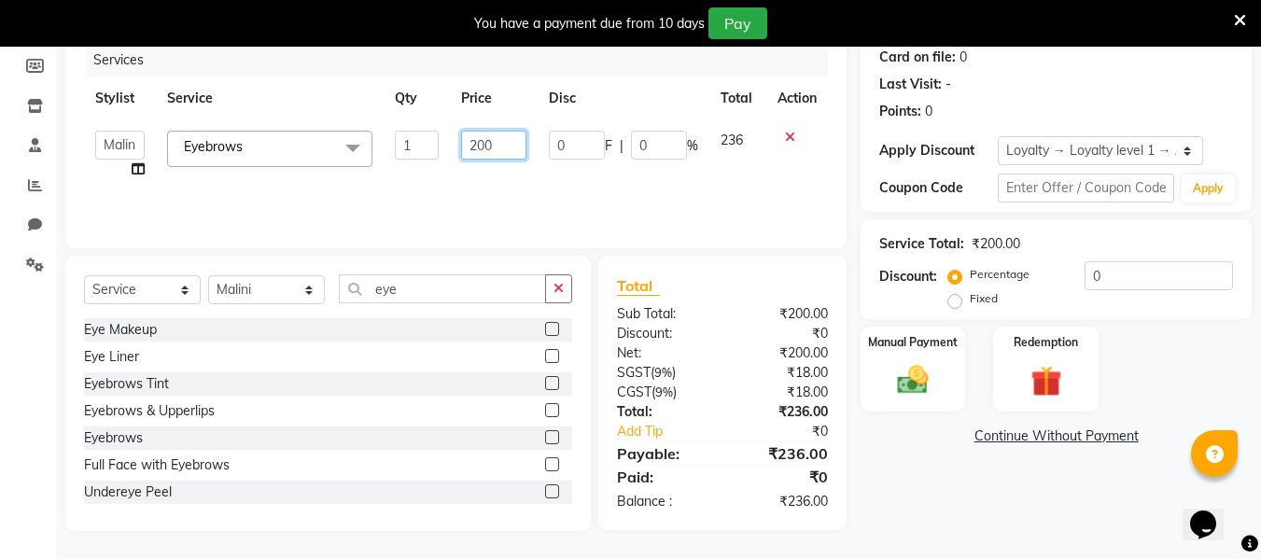
click at [493, 145] on input "200" at bounding box center [493, 145] width 64 height 29
type input "2"
type input "100"
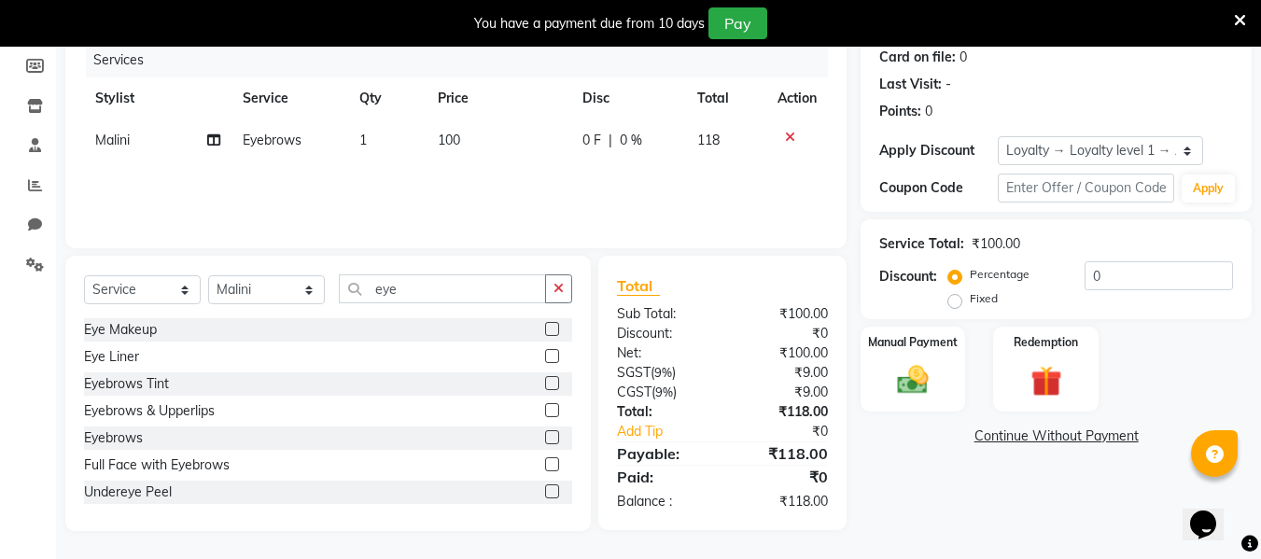
click at [715, 165] on div "Services Stylist Service Qty Price Disc Total Action Malini Eyebrows 1 100 0 F …" at bounding box center [456, 136] width 744 height 187
click at [930, 381] on img at bounding box center [913, 379] width 52 height 37
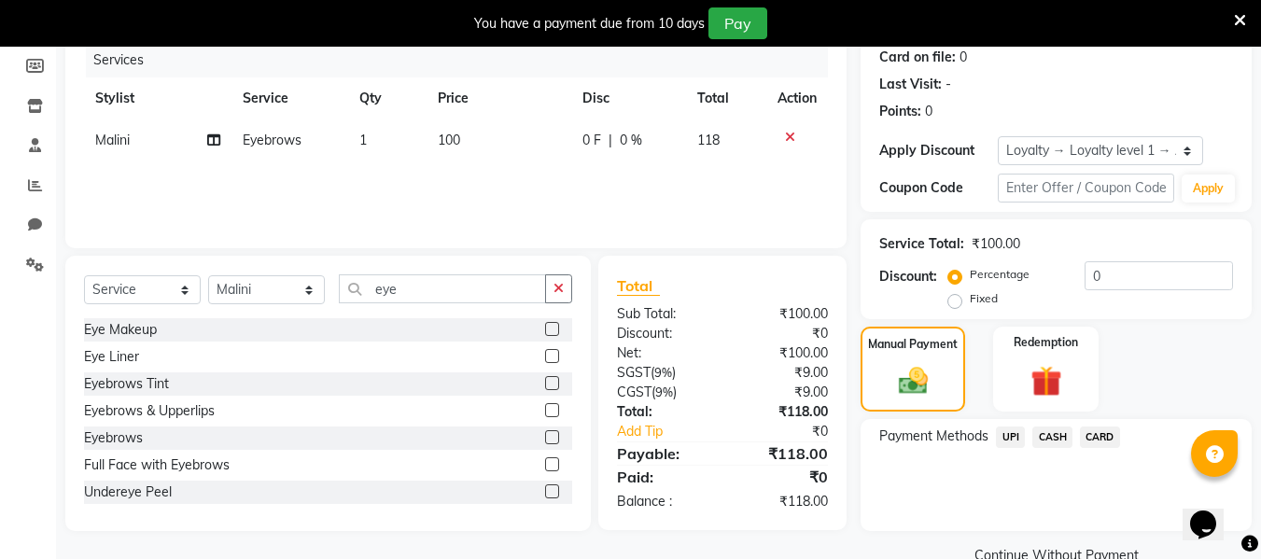
click at [1012, 440] on span "UPI" at bounding box center [1010, 436] width 29 height 21
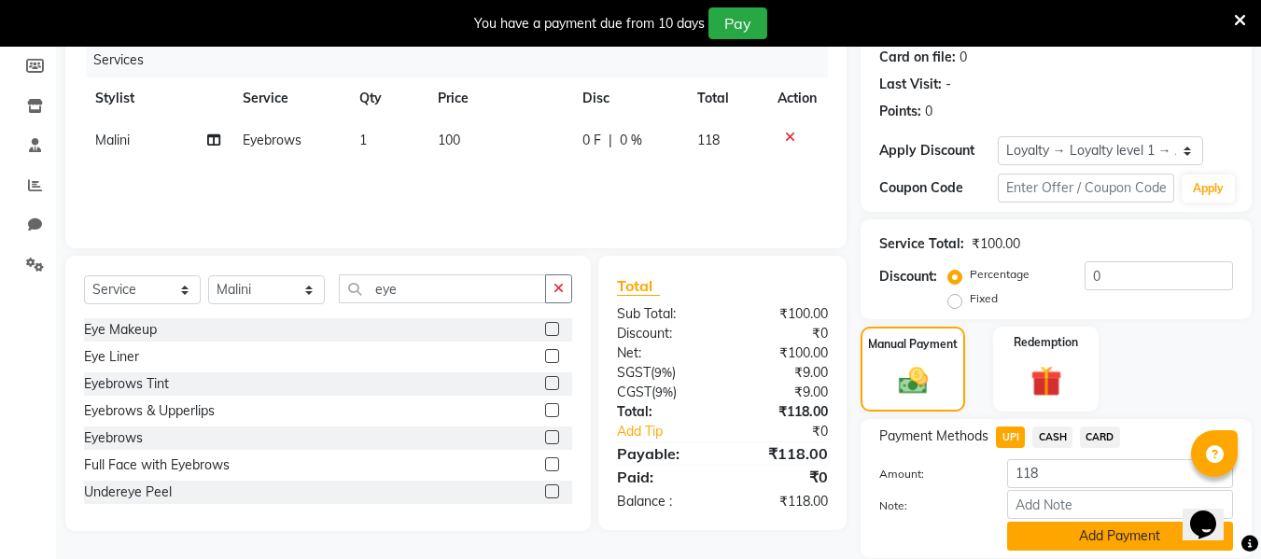
click at [1083, 534] on button "Add Payment" at bounding box center [1120, 536] width 226 height 29
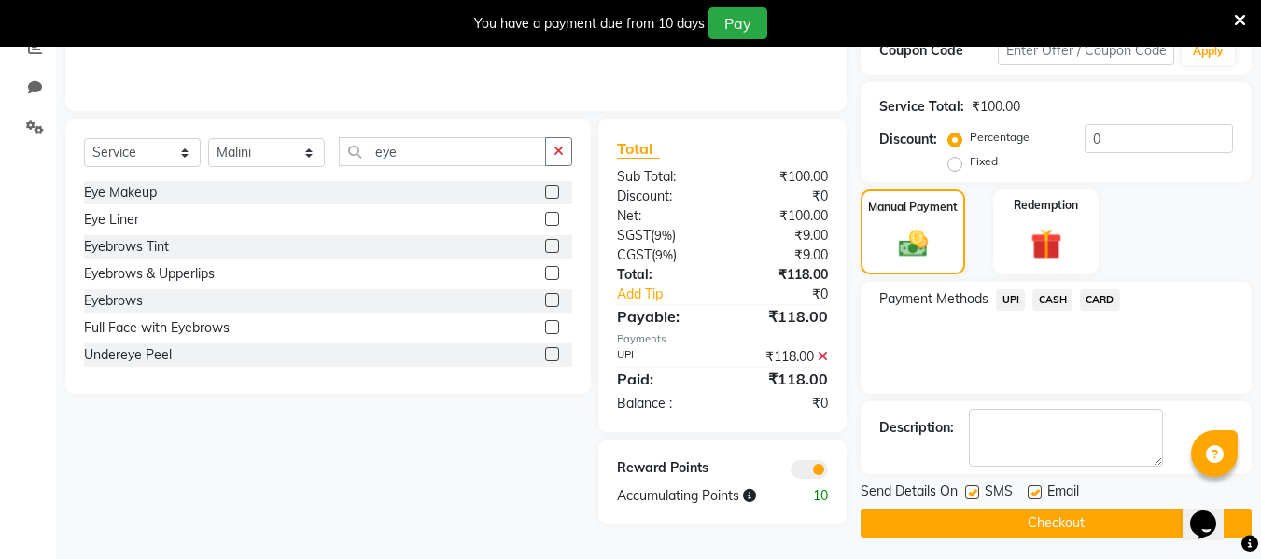
scroll to position [379, 0]
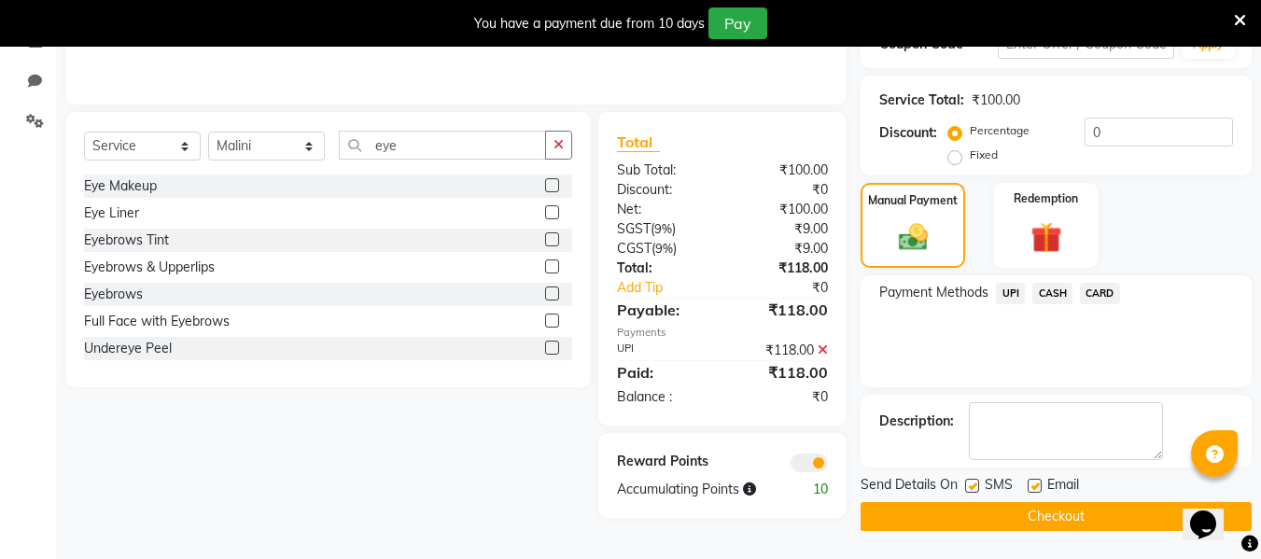
click at [1080, 516] on button "Checkout" at bounding box center [1055, 516] width 391 height 29
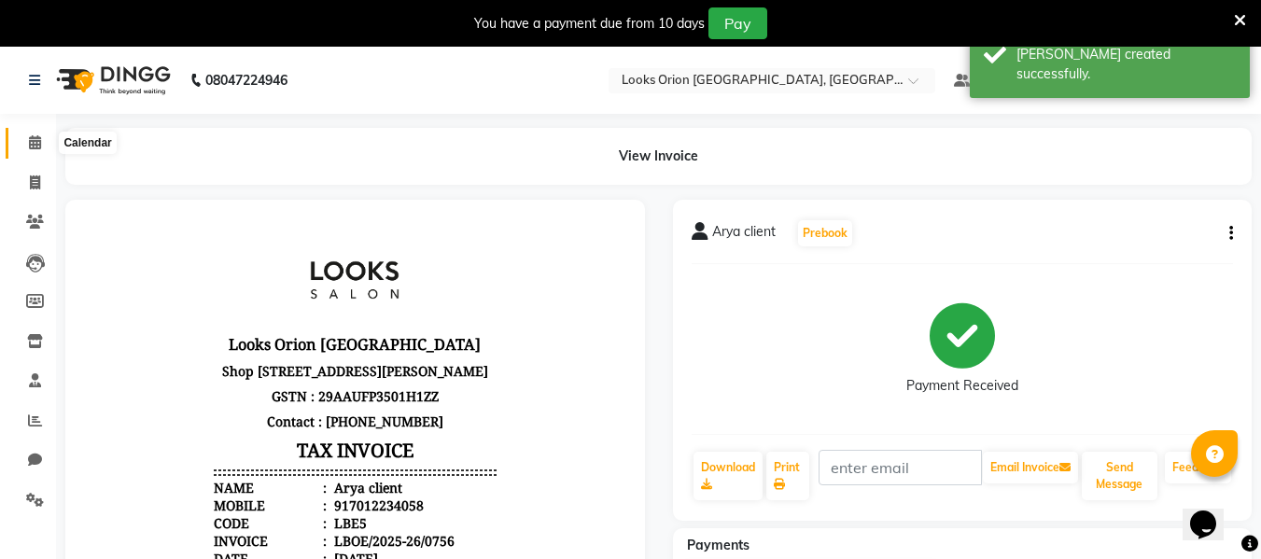
click at [27, 139] on span at bounding box center [35, 143] width 33 height 21
